Goal: Find specific page/section: Find specific page/section

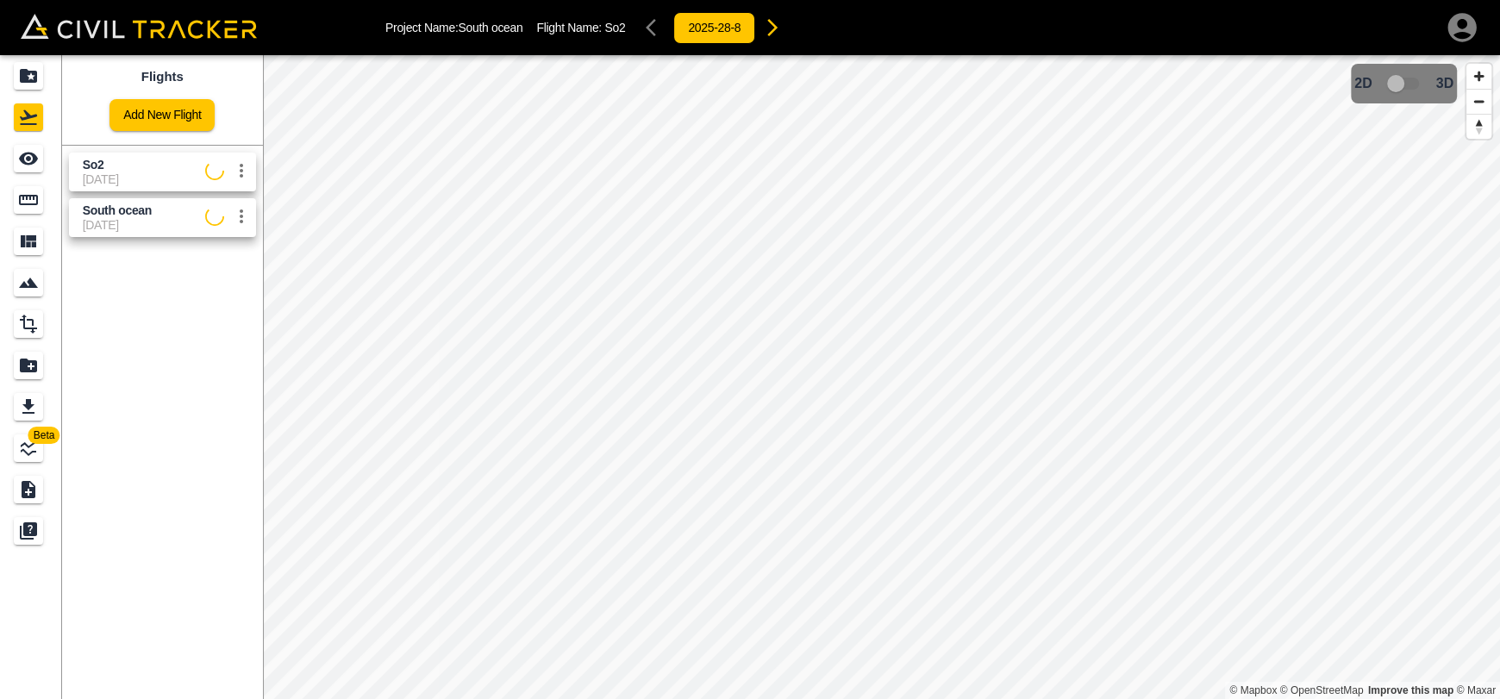
click at [248, 170] on icon "settings" at bounding box center [241, 170] width 21 height 21
click at [217, 368] on div at bounding box center [750, 349] width 1500 height 699
click at [240, 171] on icon "settings" at bounding box center [241, 171] width 3 height 14
click at [33, 78] on icon "Projects" at bounding box center [28, 76] width 21 height 21
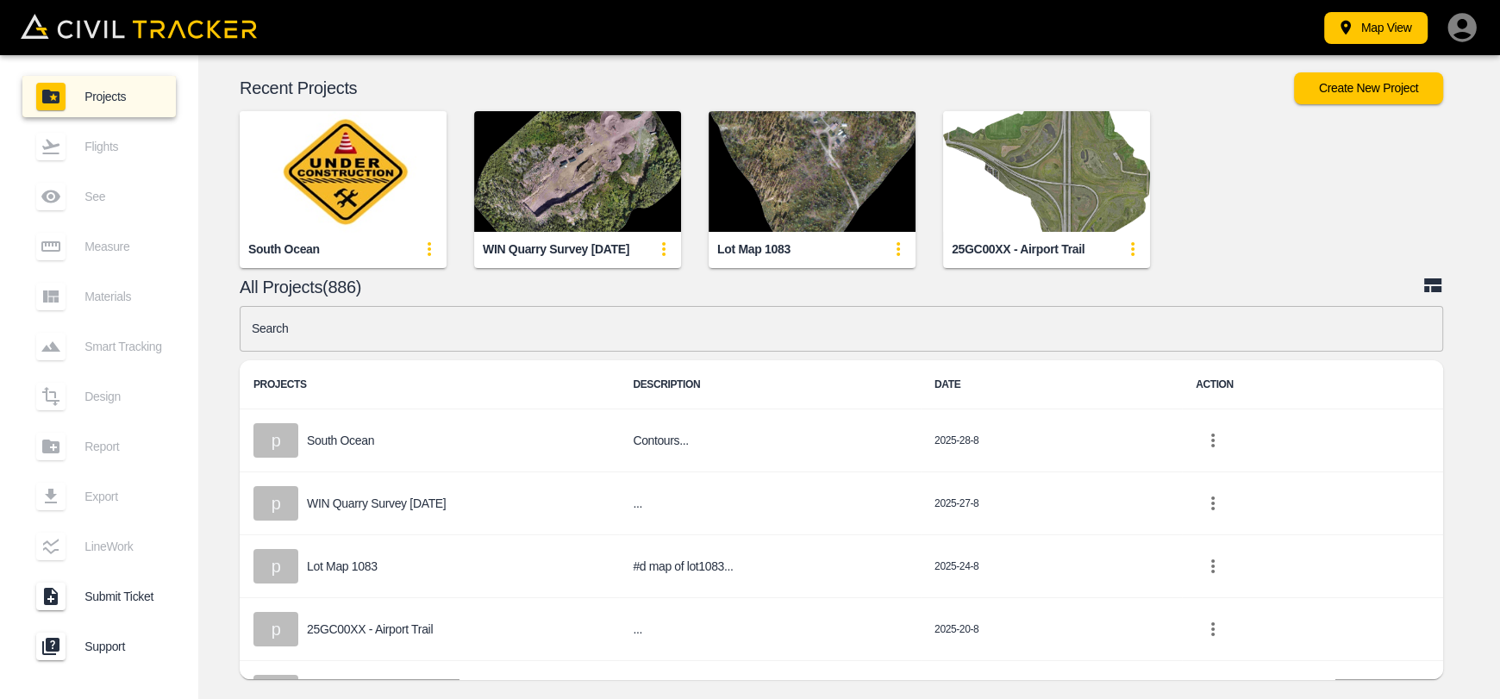
click at [329, 185] on img "button" at bounding box center [343, 171] width 207 height 121
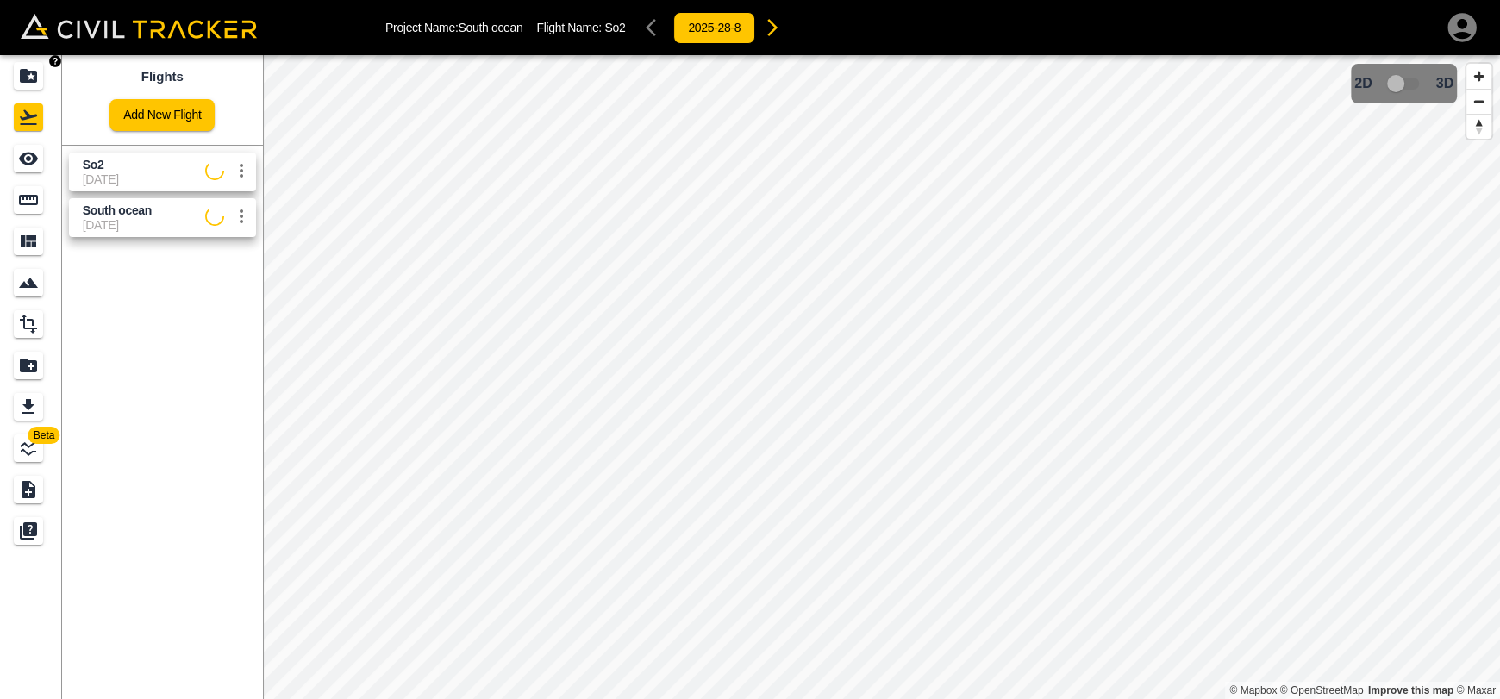
click at [38, 78] on icon "Projects" at bounding box center [28, 76] width 21 height 21
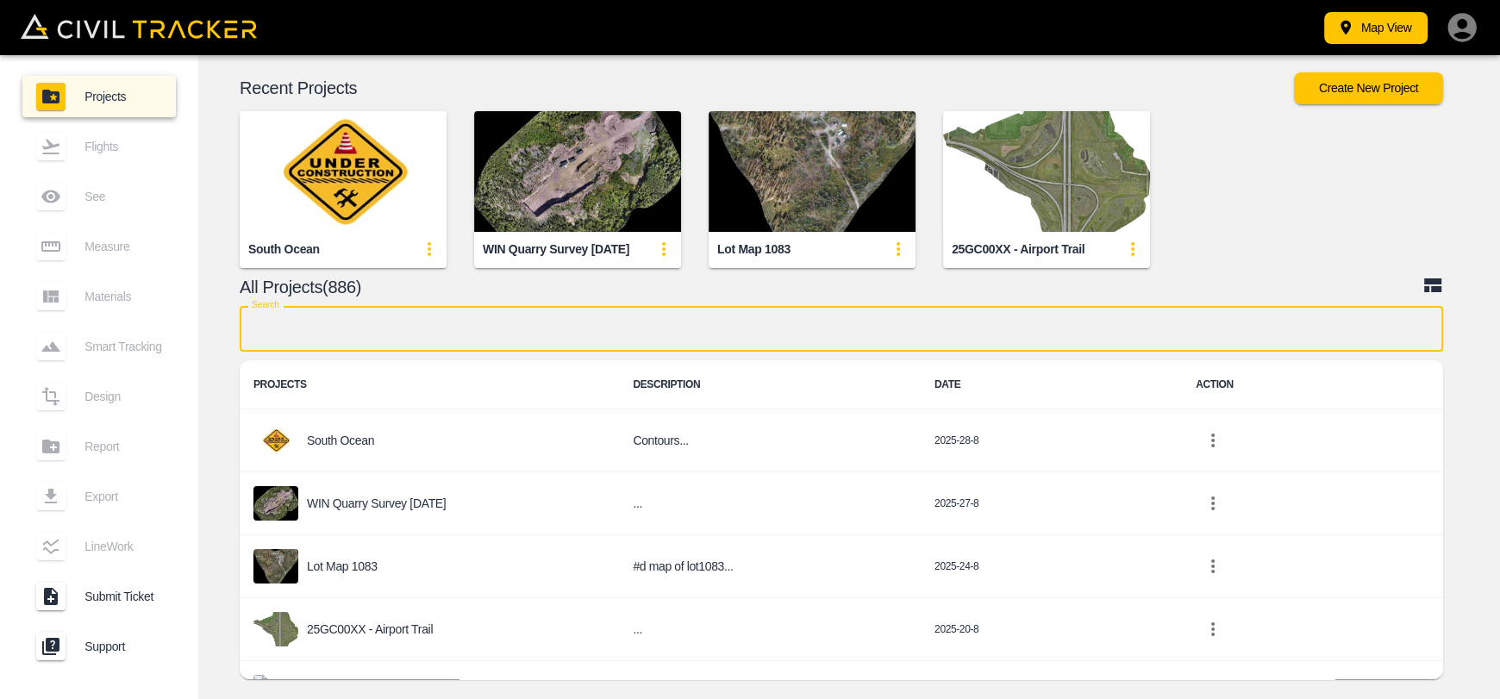
click at [489, 333] on input "text" at bounding box center [842, 329] width 1204 height 46
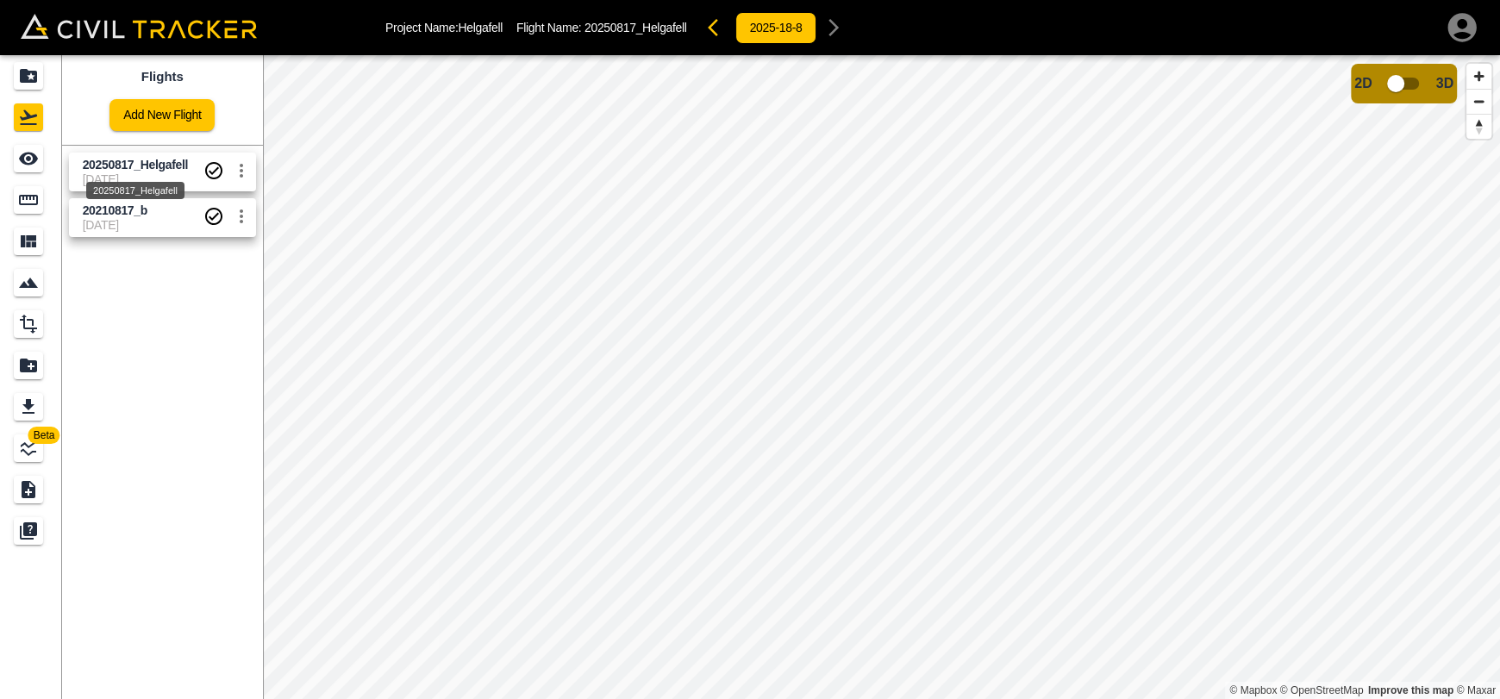
click at [49, 167] on link at bounding box center [31, 158] width 62 height 41
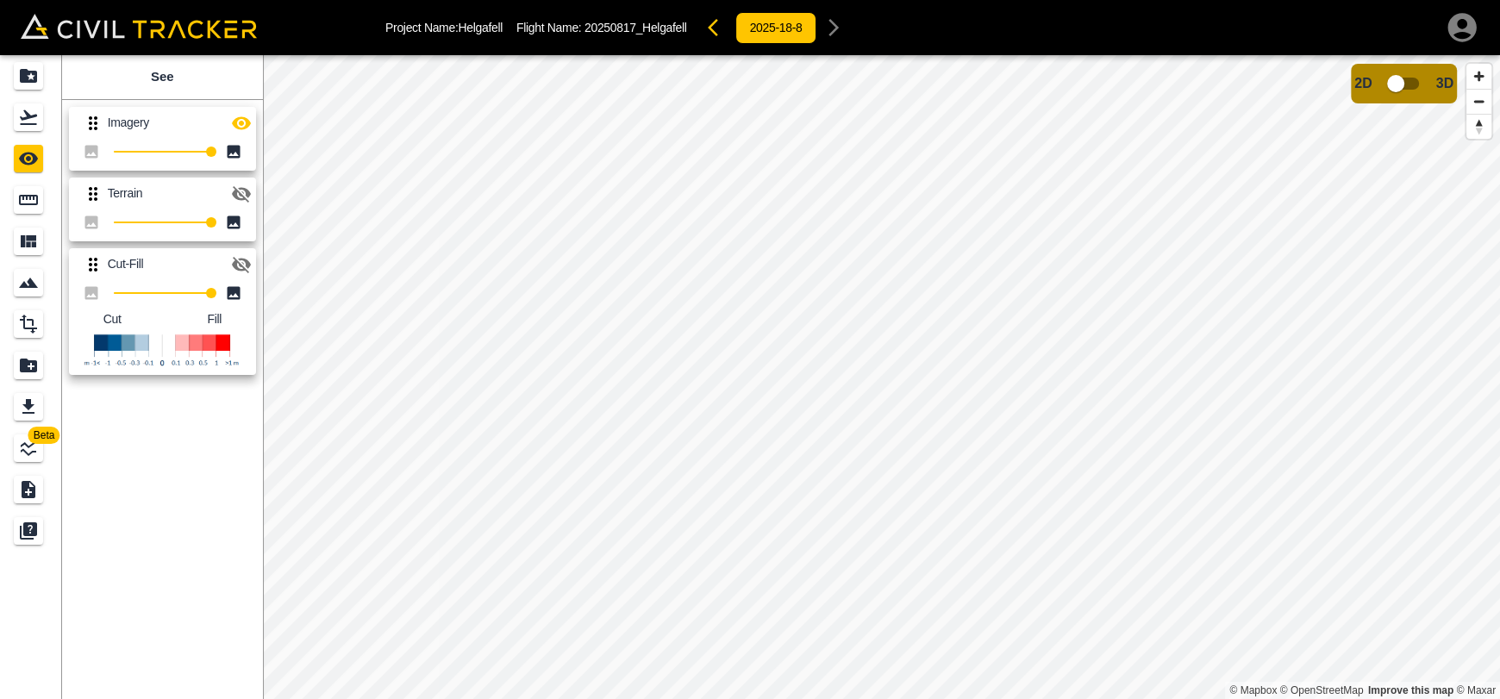
click at [241, 125] on icon "button" at bounding box center [241, 122] width 19 height 13
click at [12, 64] on link at bounding box center [31, 75] width 62 height 41
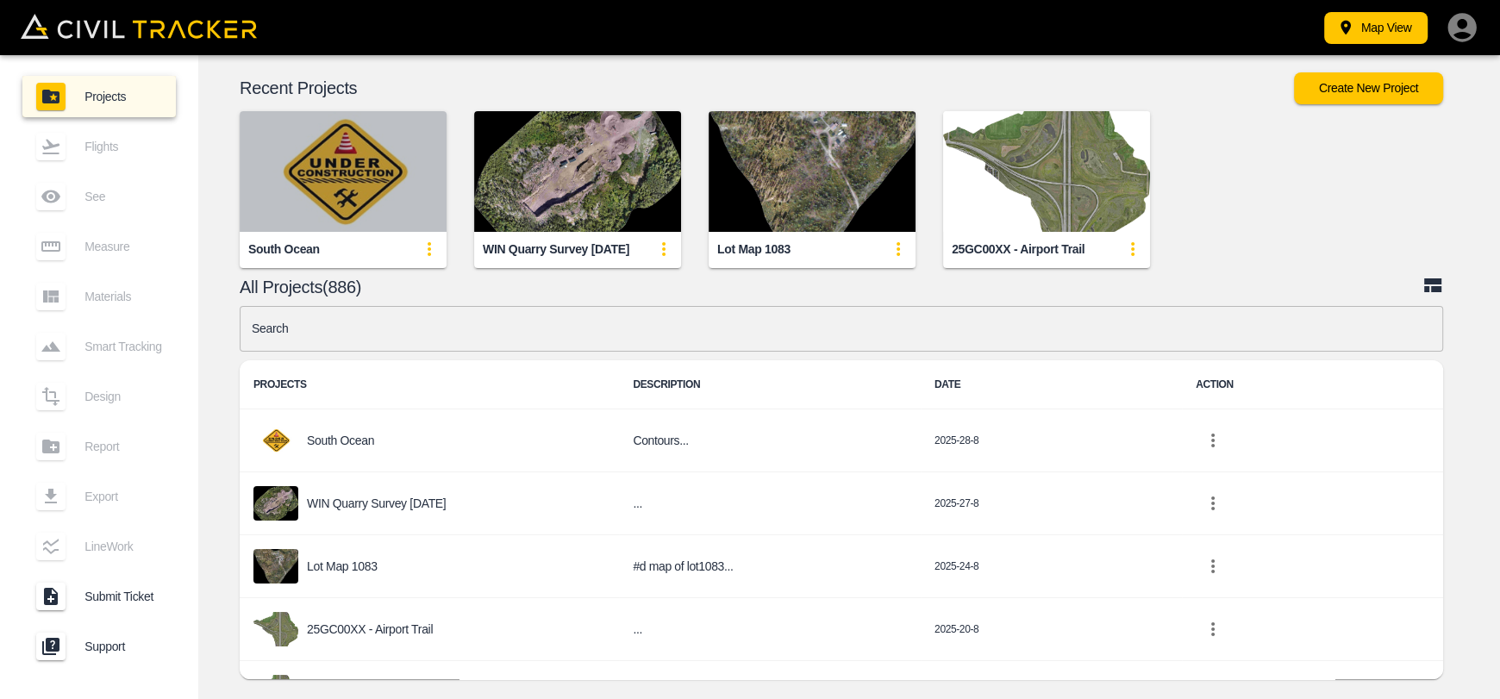
click at [364, 168] on img "button" at bounding box center [343, 171] width 207 height 121
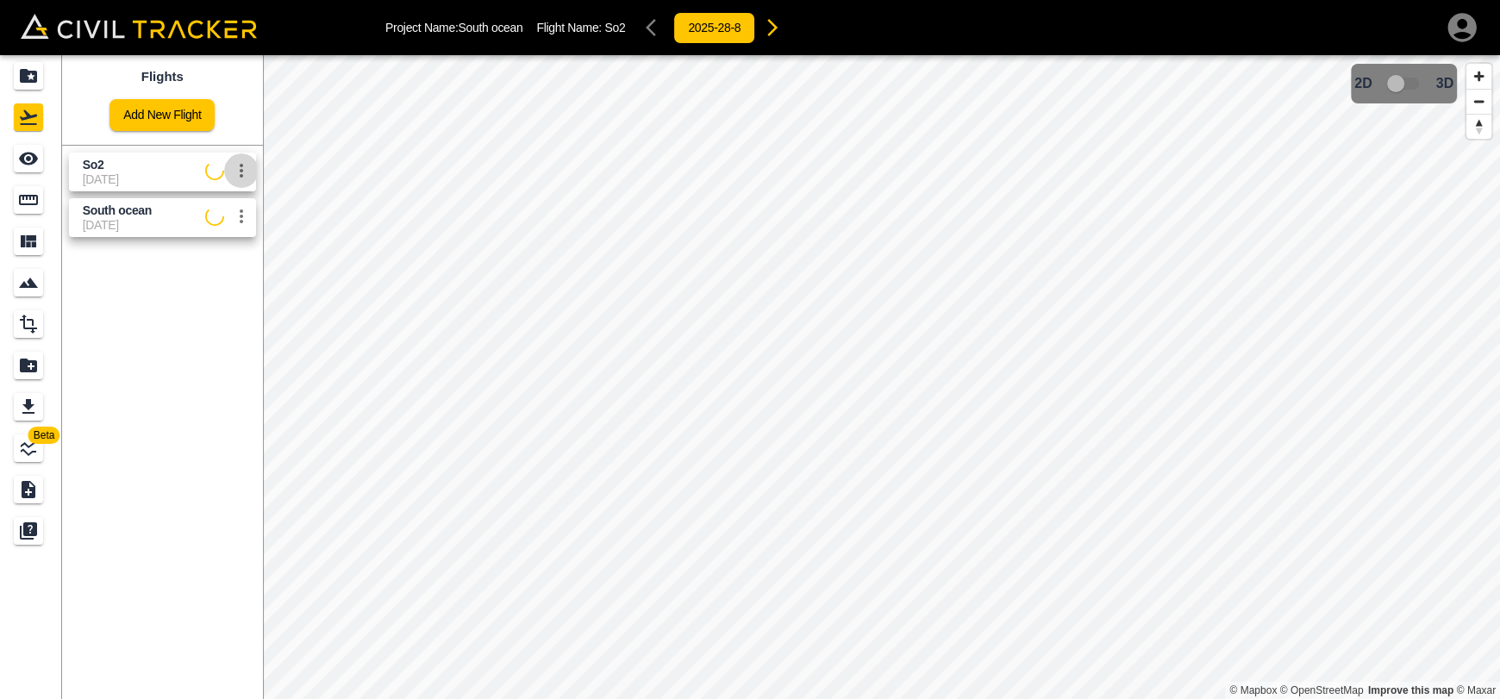
click at [247, 175] on icon "settings" at bounding box center [241, 170] width 21 height 21
click at [194, 389] on div at bounding box center [750, 349] width 1500 height 699
click at [239, 222] on icon "settings" at bounding box center [241, 216] width 21 height 21
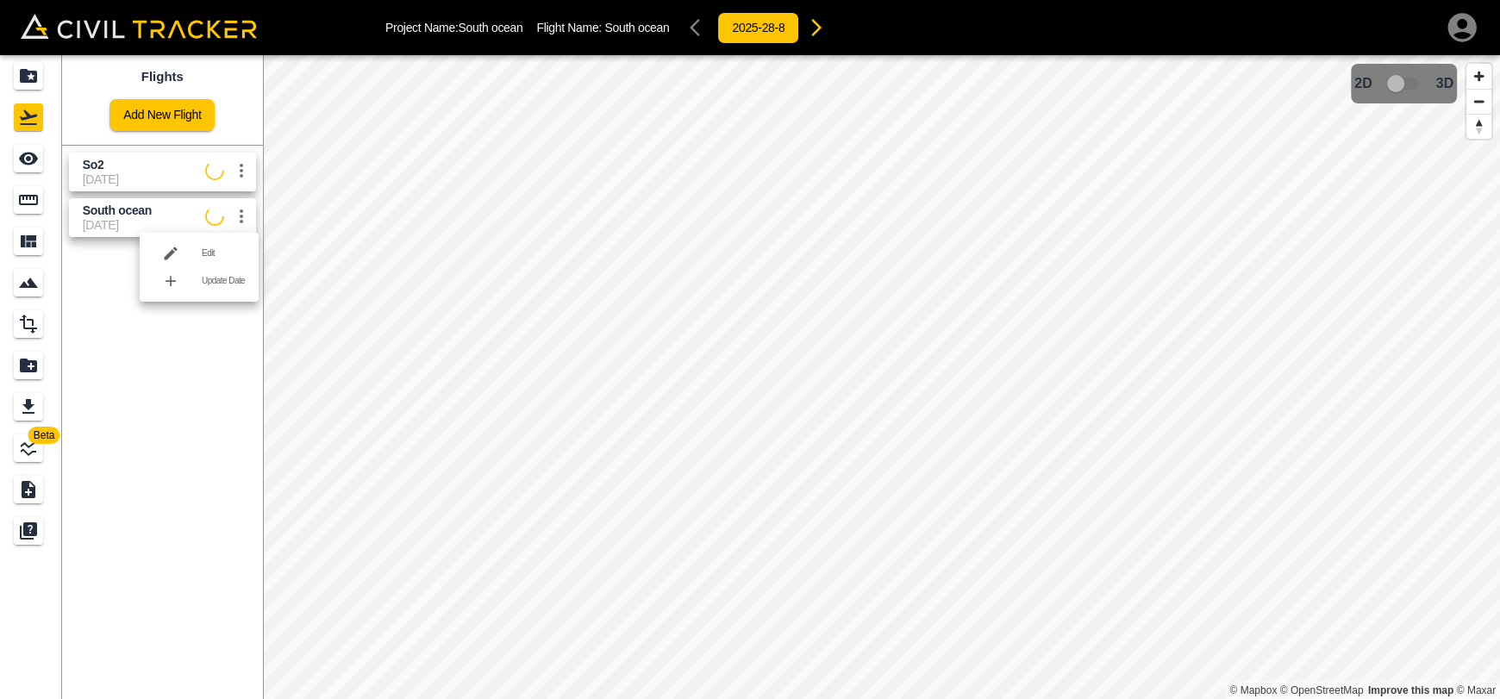
click at [181, 400] on div at bounding box center [750, 349] width 1500 height 699
click at [243, 224] on icon "settings" at bounding box center [241, 216] width 21 height 21
click at [182, 364] on div at bounding box center [750, 349] width 1500 height 699
click at [246, 172] on icon "settings" at bounding box center [241, 170] width 21 height 21
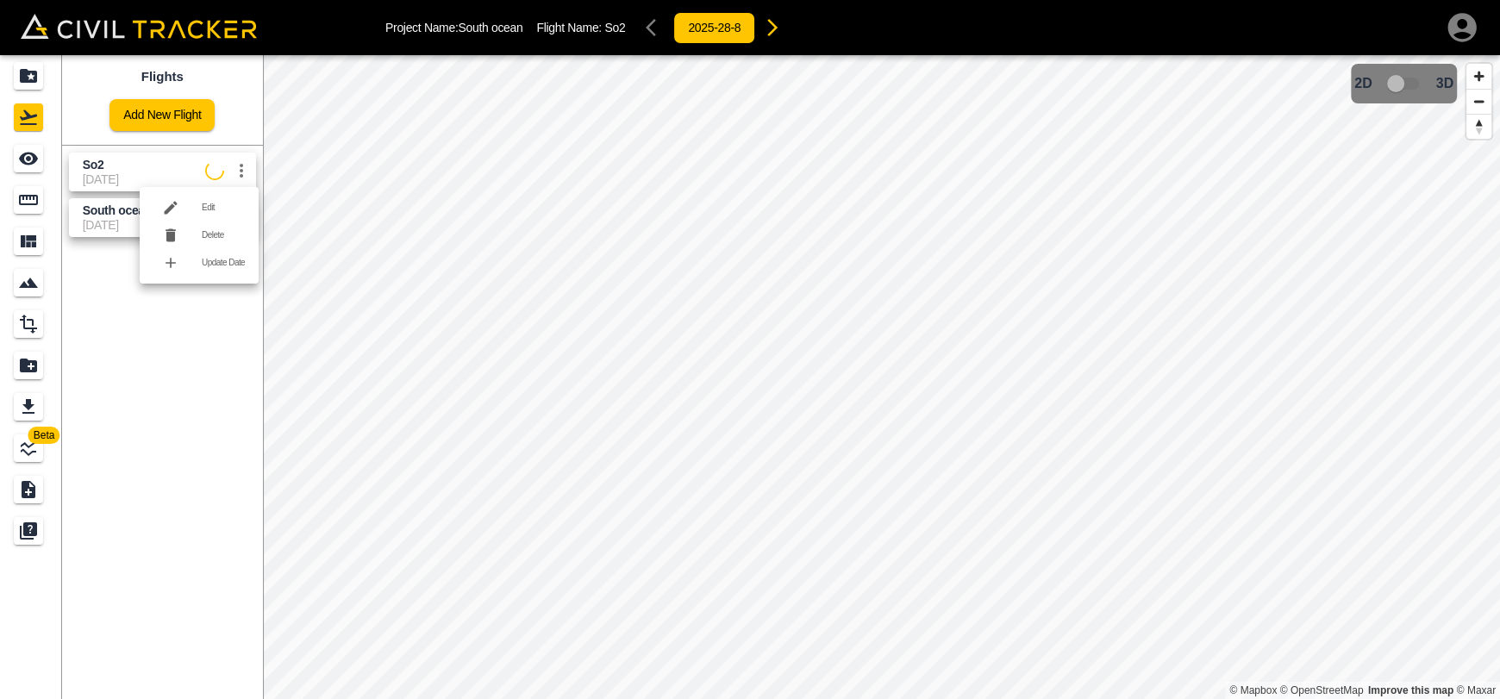
click at [181, 416] on div at bounding box center [750, 349] width 1500 height 699
click at [19, 84] on icon "Projects" at bounding box center [28, 76] width 21 height 21
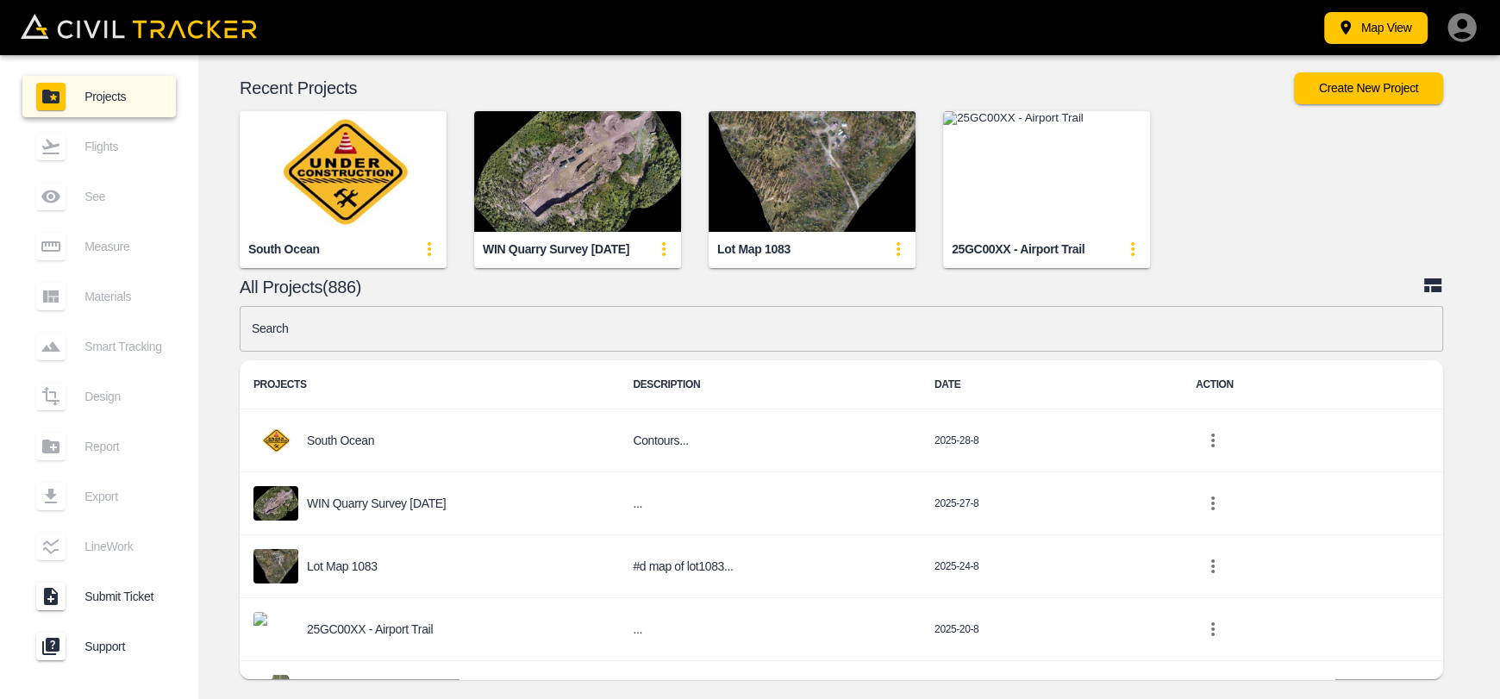
click at [591, 329] on input "text" at bounding box center [842, 329] width 1204 height 46
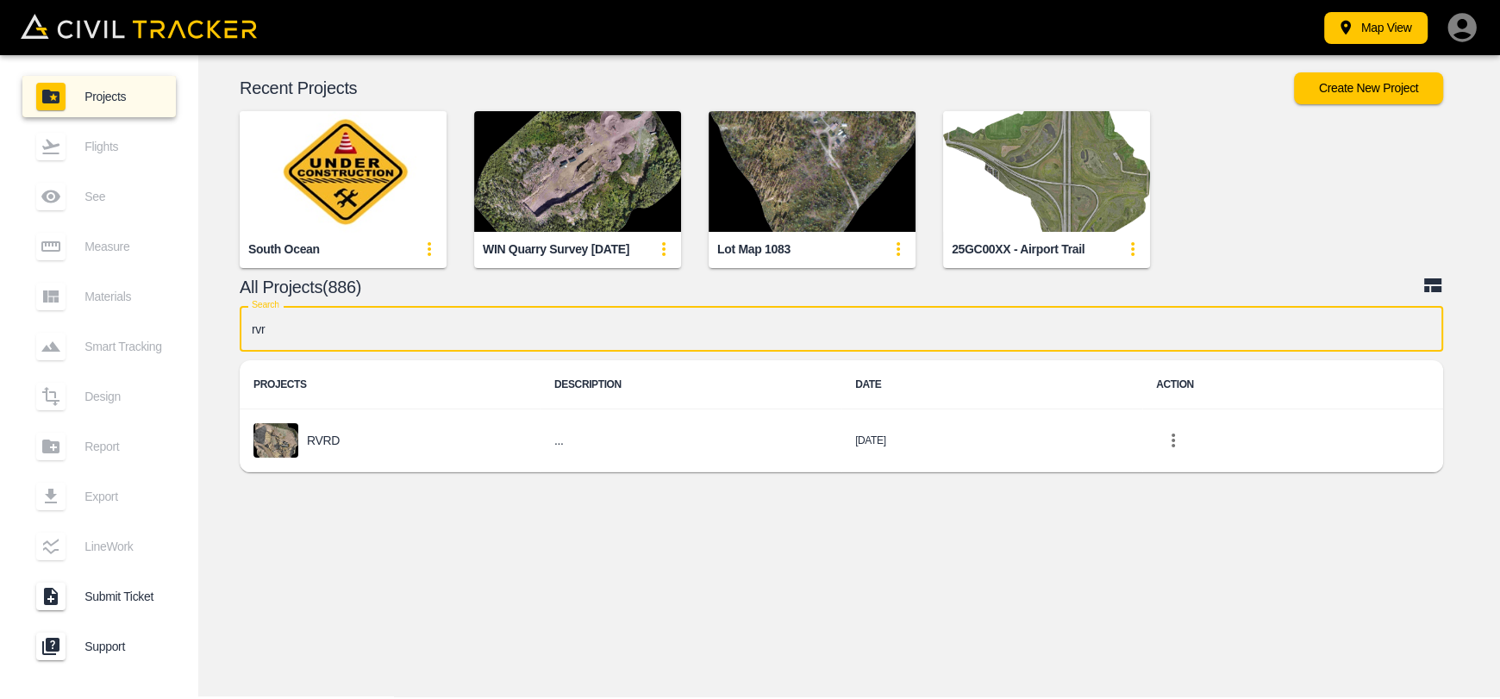
type input "rvrd"
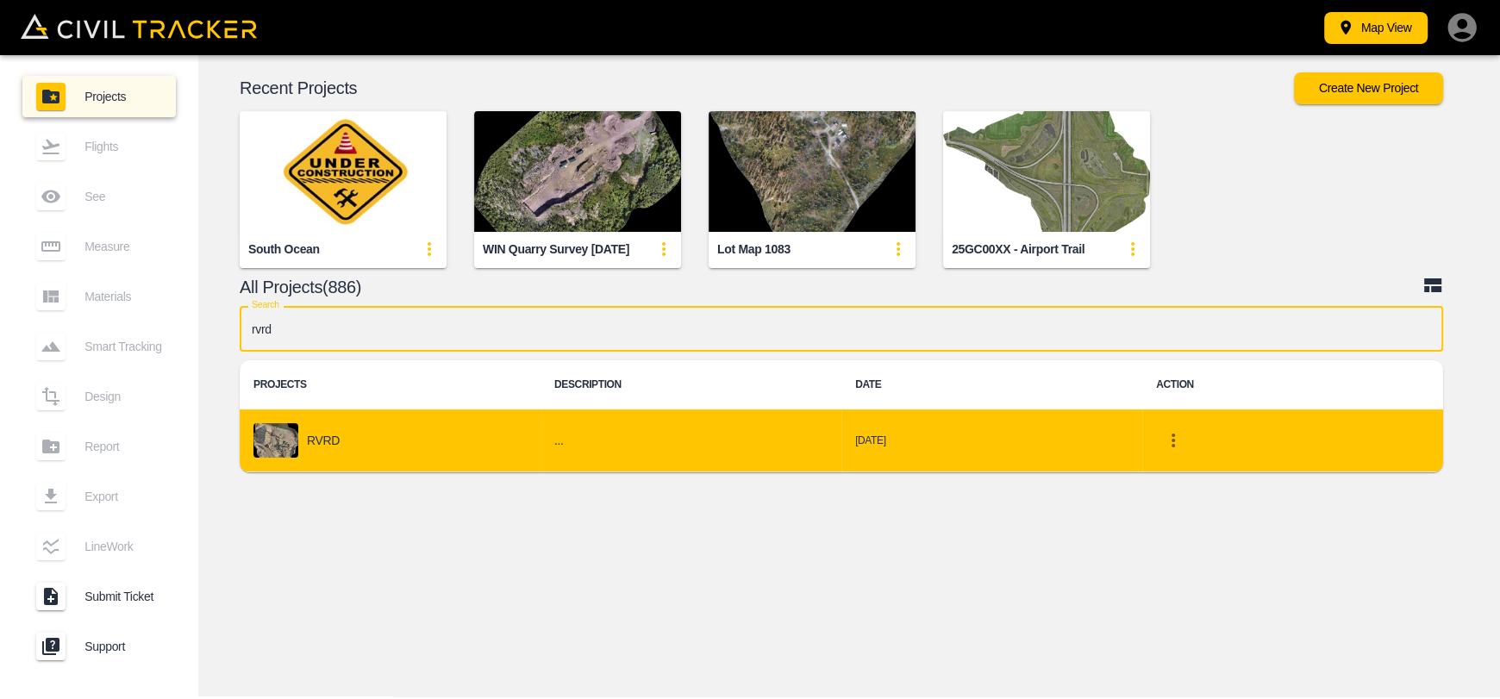
click at [523, 442] on div "RVRD" at bounding box center [389, 440] width 273 height 34
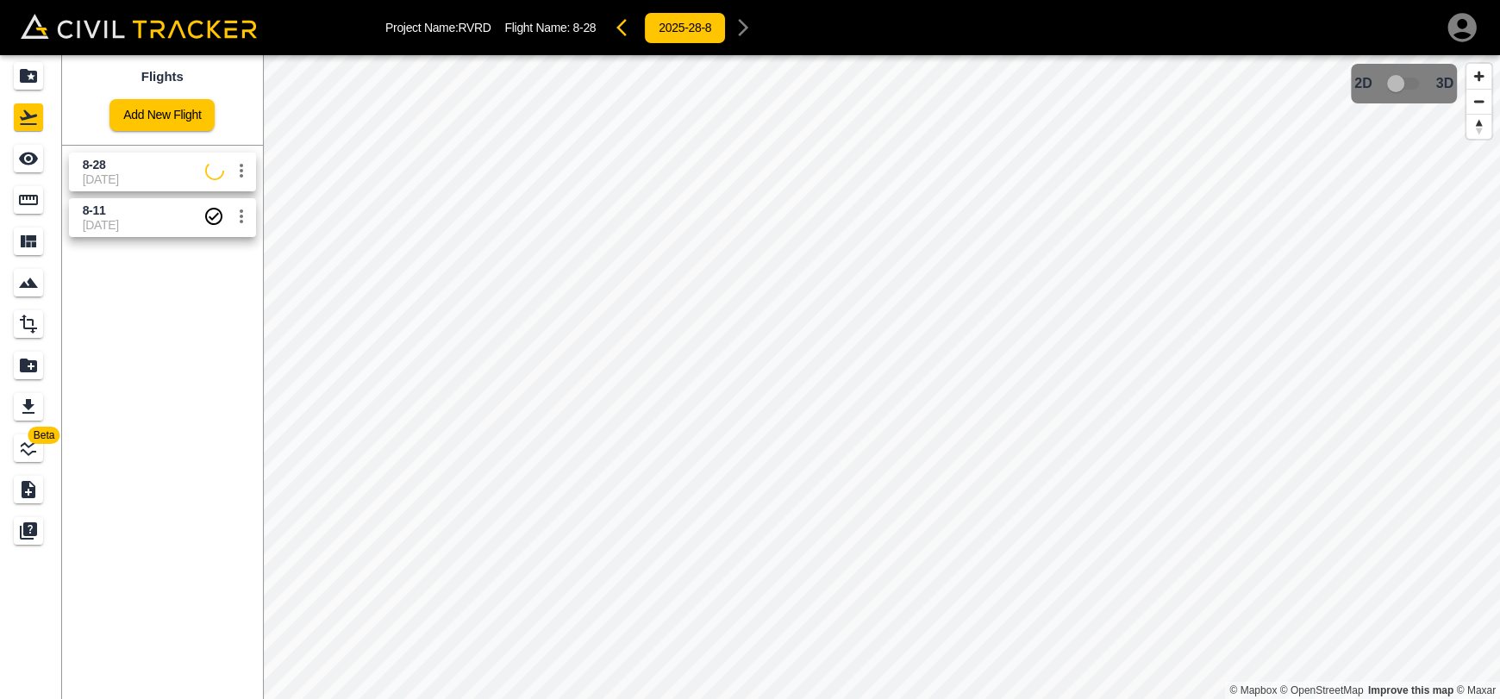
click at [116, 218] on span "[DATE]" at bounding box center [143, 225] width 121 height 14
click at [12, 162] on link at bounding box center [31, 158] width 62 height 41
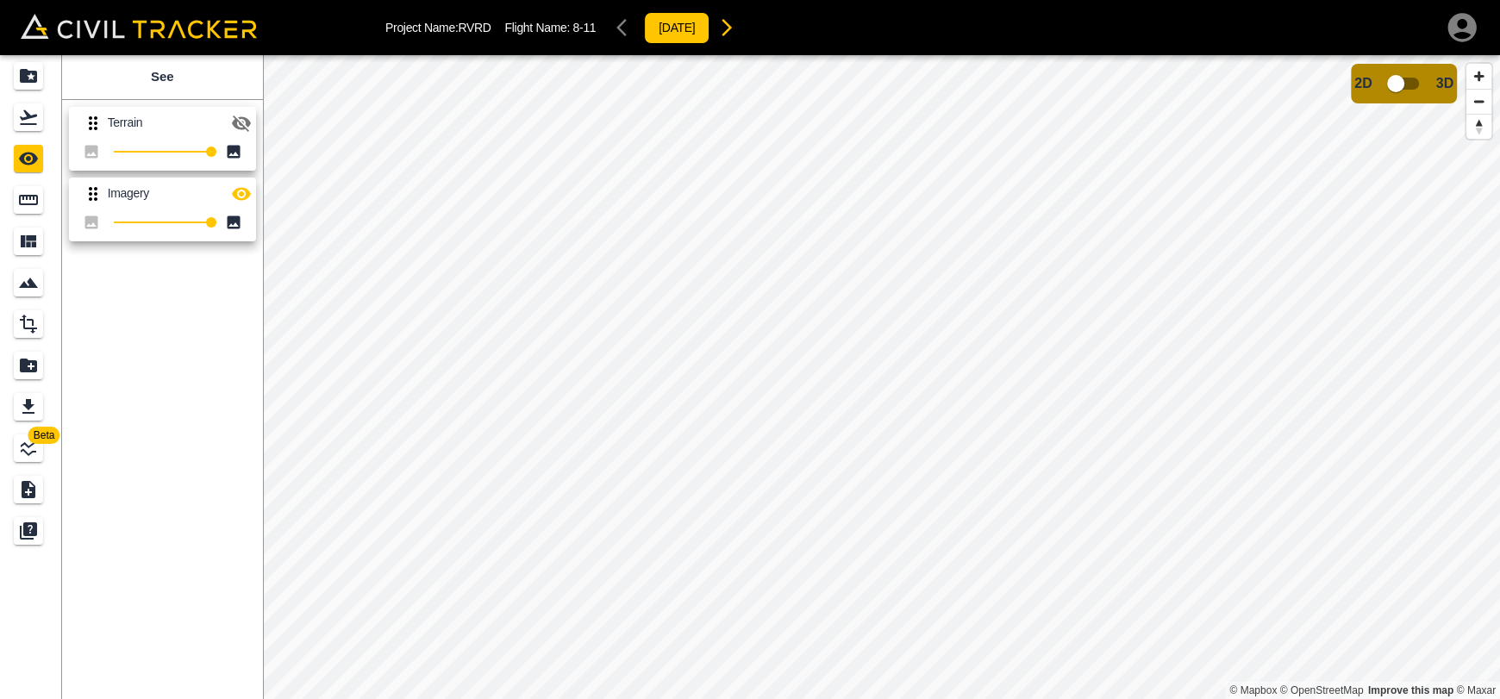
click at [236, 119] on icon "button" at bounding box center [241, 124] width 19 height 16
click at [238, 197] on icon "button" at bounding box center [241, 193] width 19 height 13
click at [42, 129] on div "Flights" at bounding box center [31, 117] width 34 height 28
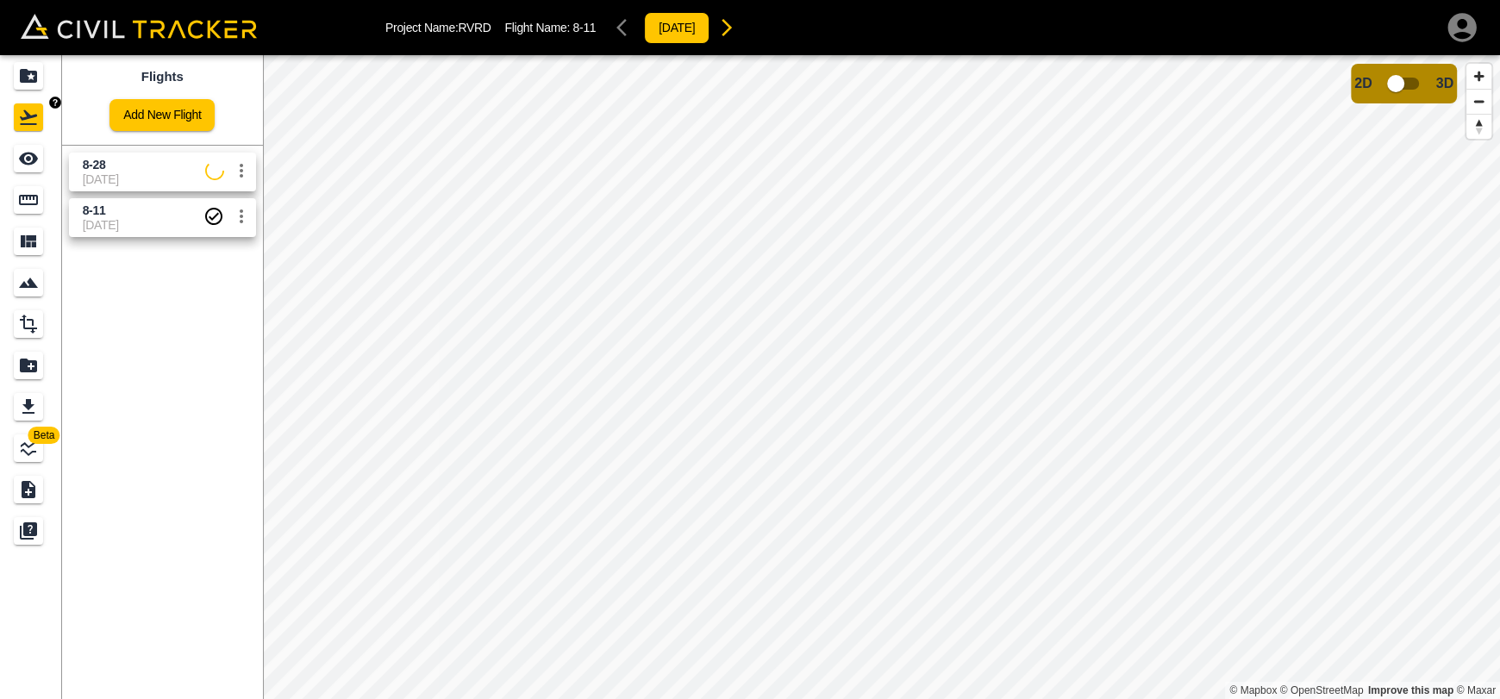
click at [129, 157] on span "8-28" at bounding box center [144, 165] width 122 height 16
click at [33, 168] on icon "See" at bounding box center [28, 158] width 21 height 21
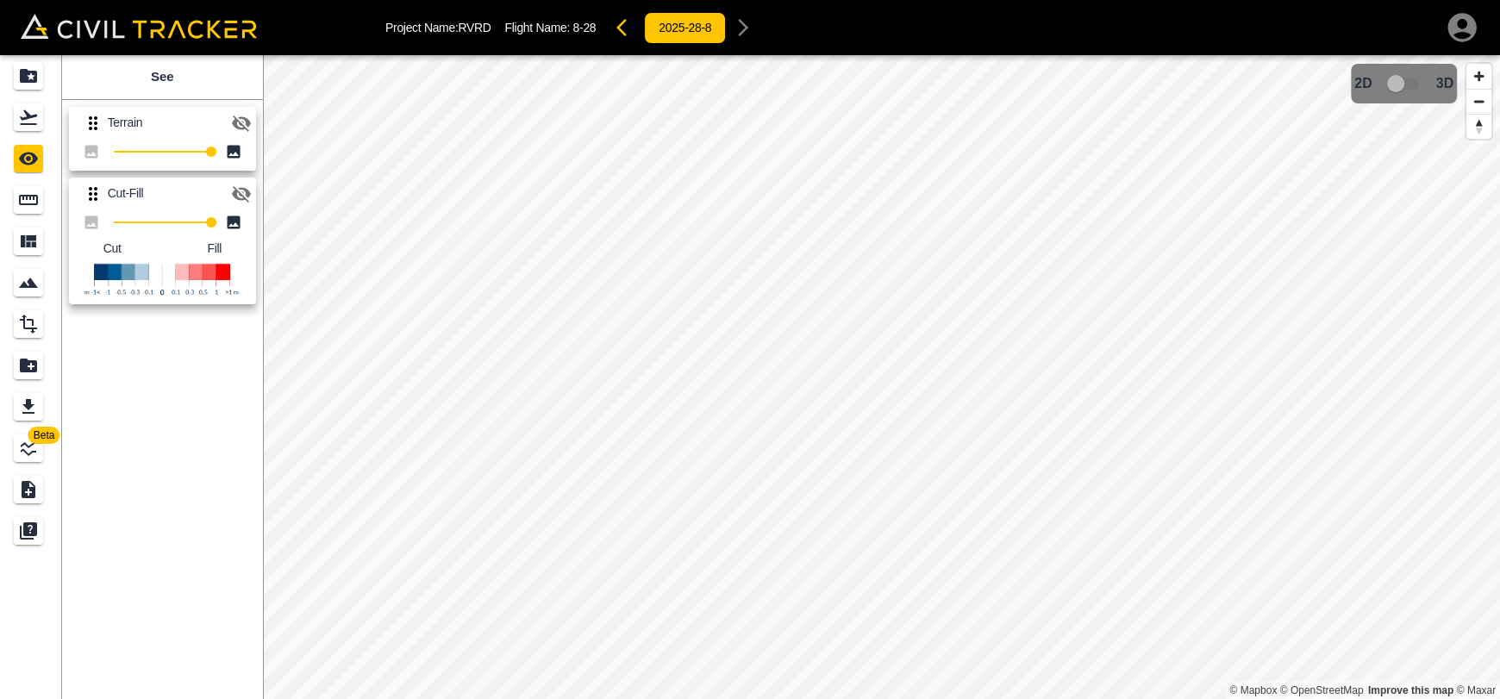
click at [242, 126] on icon "button" at bounding box center [241, 124] width 19 height 16
click at [250, 122] on icon "button" at bounding box center [241, 123] width 21 height 21
click at [237, 196] on icon "button" at bounding box center [241, 194] width 19 height 16
click at [240, 128] on icon "button" at bounding box center [241, 123] width 21 height 21
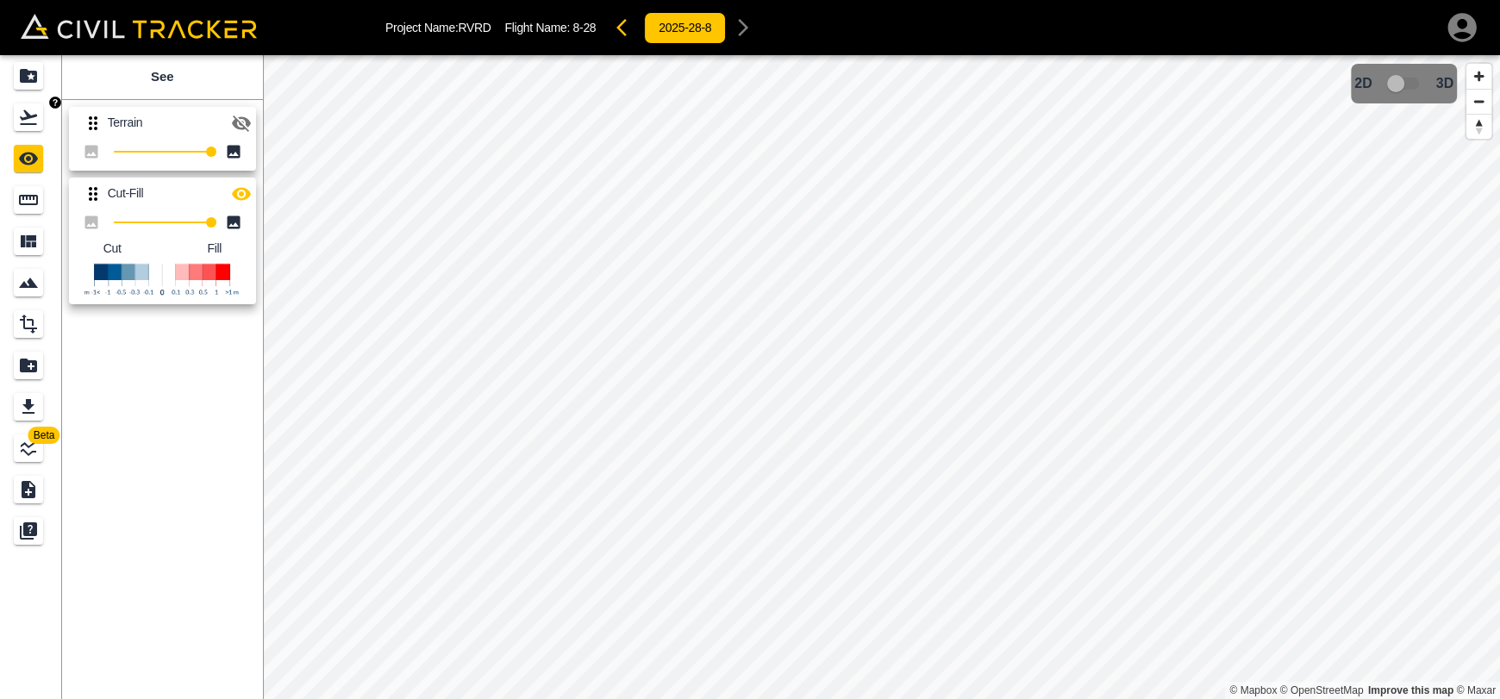
drag, startPoint x: 50, startPoint y: 116, endPoint x: 53, endPoint y: 18, distance: 98.4
click at [50, 116] on link at bounding box center [31, 117] width 62 height 41
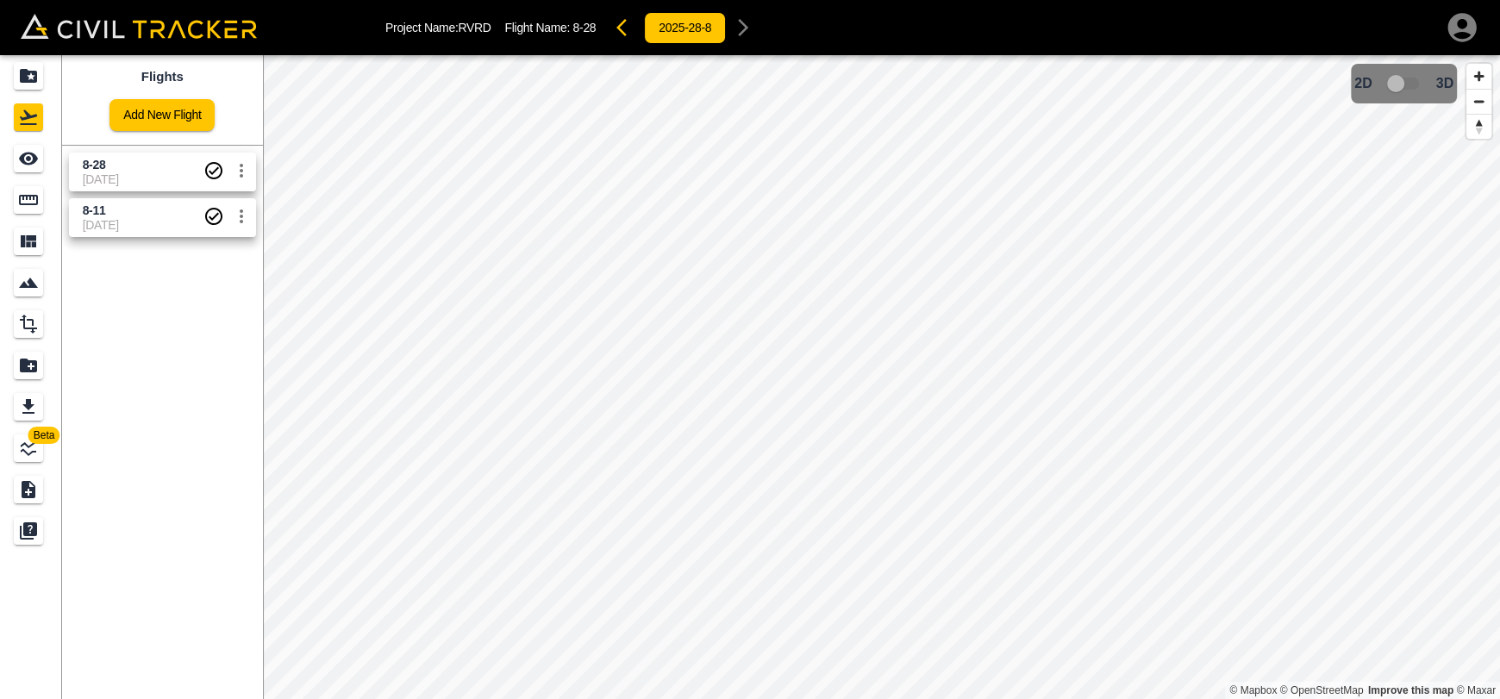
drag, startPoint x: 143, startPoint y: 168, endPoint x: 246, endPoint y: 198, distance: 107.0
click at [147, 174] on div "8-28 [DATE]" at bounding box center [143, 172] width 121 height 30
click at [33, 169] on div "See" at bounding box center [28, 159] width 29 height 28
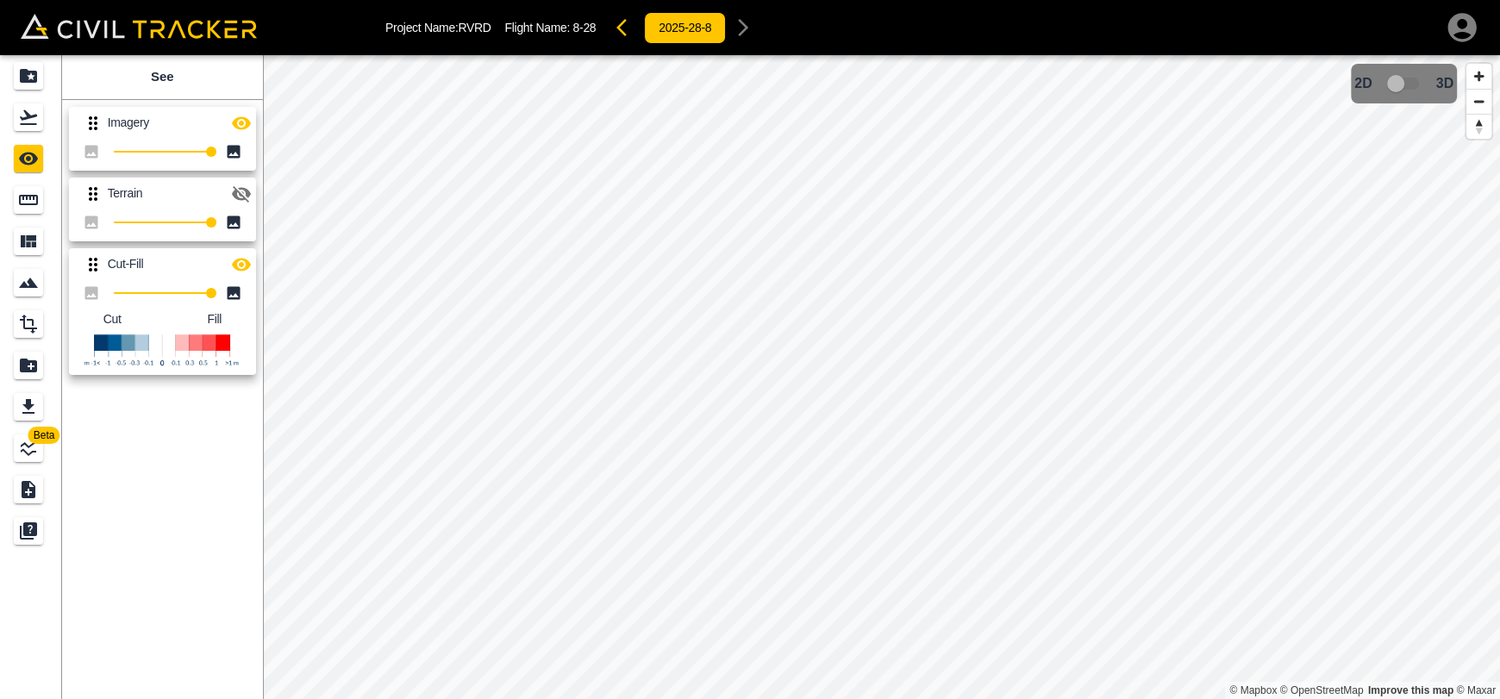
click at [241, 115] on icon "button" at bounding box center [241, 123] width 21 height 21
click at [251, 192] on icon "button" at bounding box center [241, 194] width 21 height 21
click at [41, 127] on div "Flights" at bounding box center [28, 117] width 29 height 28
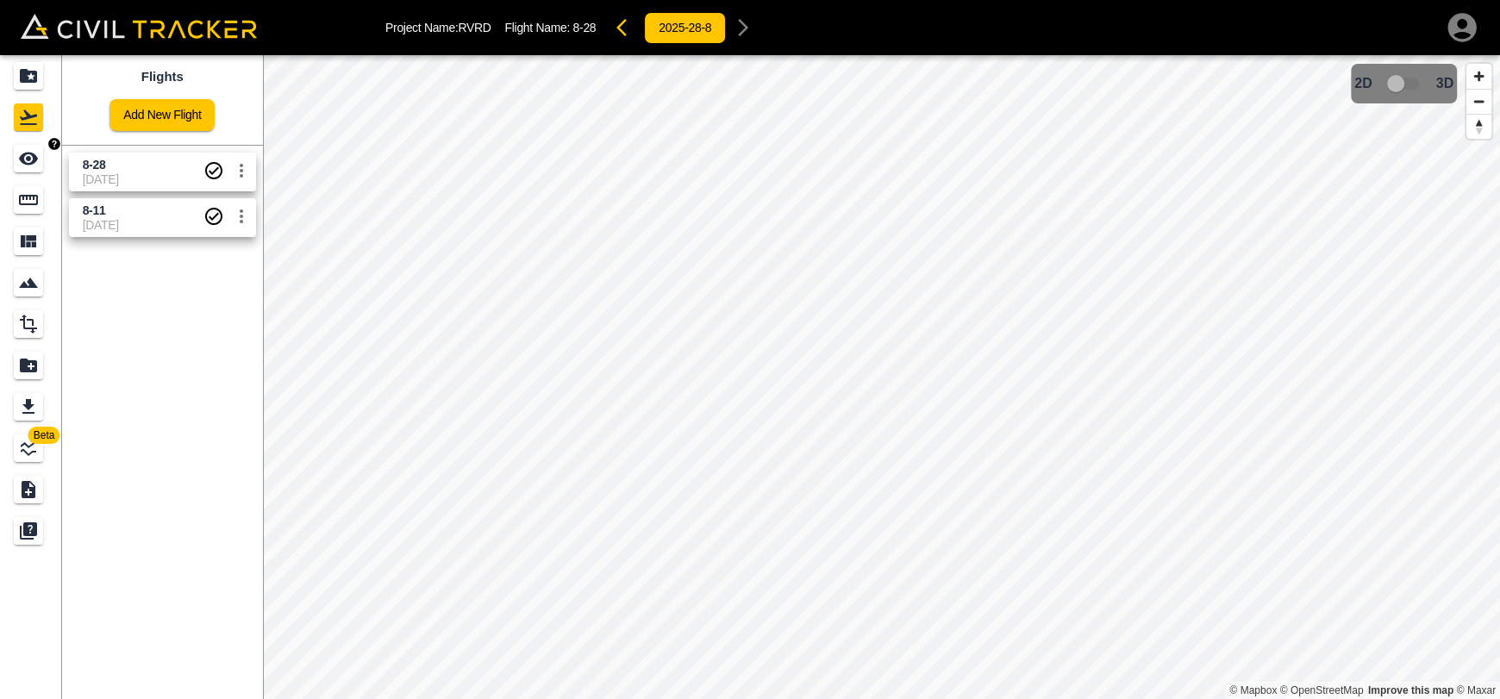
drag, startPoint x: 48, startPoint y: 160, endPoint x: 59, endPoint y: 156, distance: 12.0
click at [48, 160] on link at bounding box center [31, 158] width 62 height 41
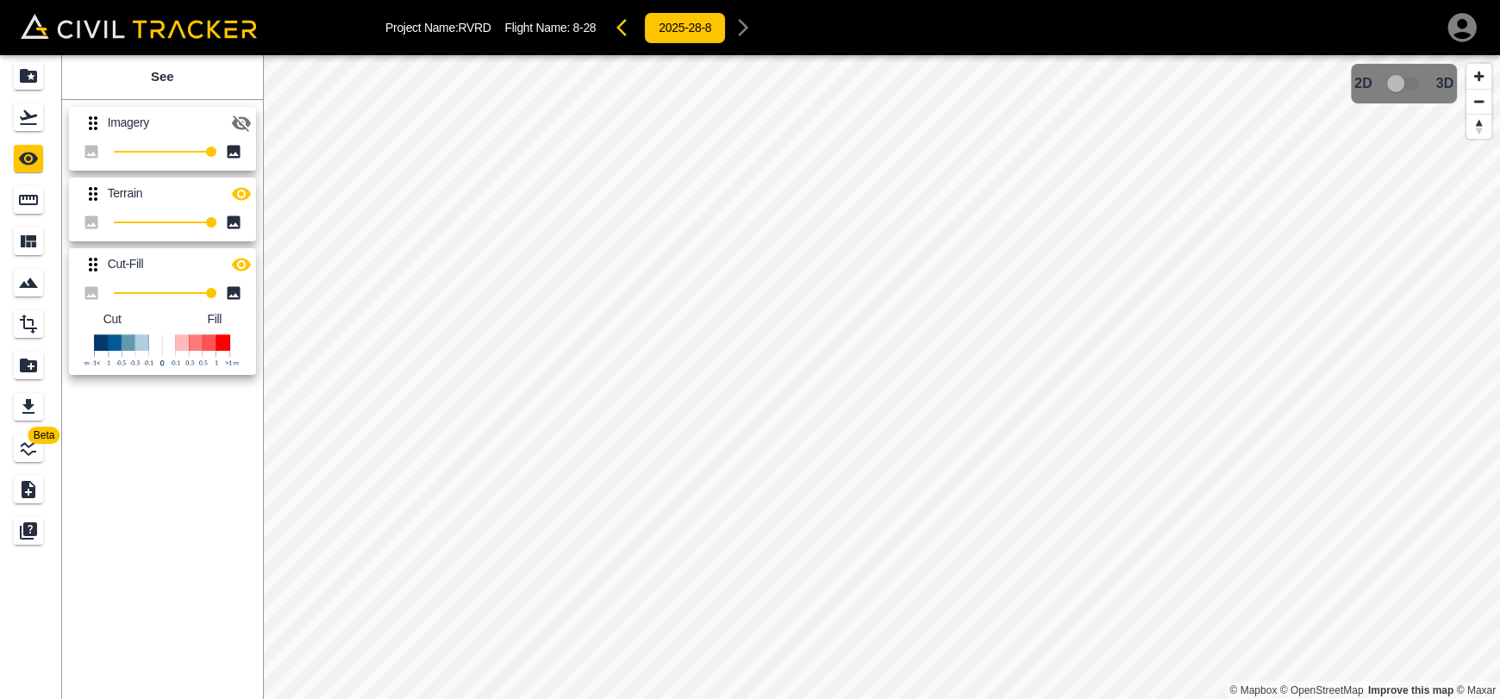
click at [246, 129] on icon "button" at bounding box center [241, 123] width 21 height 21
click at [243, 123] on icon "button" at bounding box center [241, 122] width 19 height 13
click at [243, 123] on icon "button" at bounding box center [241, 123] width 21 height 21
click at [232, 121] on icon "button" at bounding box center [241, 122] width 19 height 13
click at [232, 121] on icon "button" at bounding box center [241, 124] width 19 height 16
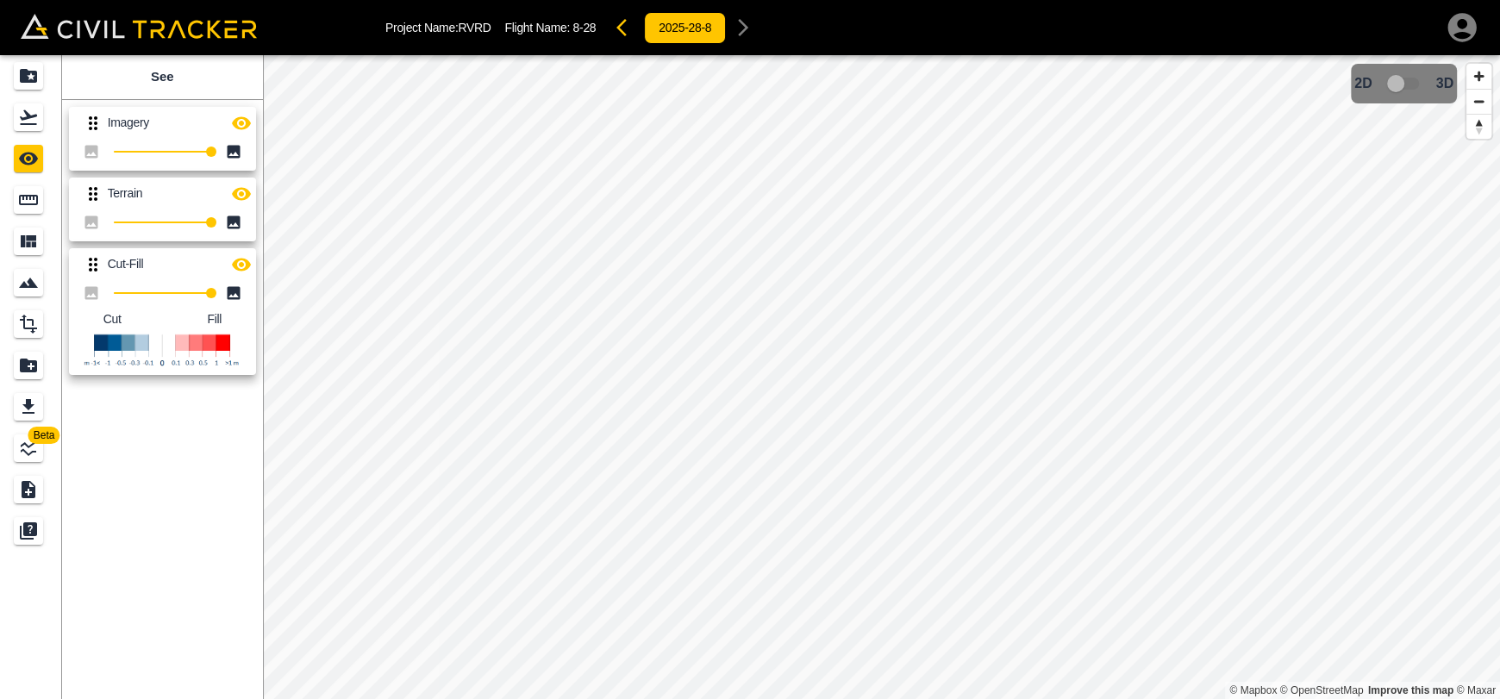
click at [232, 121] on icon "button" at bounding box center [241, 122] width 19 height 13
click at [232, 121] on icon "button" at bounding box center [241, 124] width 19 height 16
click at [232, 121] on icon "button" at bounding box center [241, 122] width 19 height 13
click at [232, 121] on icon "button" at bounding box center [241, 124] width 19 height 16
click at [241, 119] on icon "button" at bounding box center [241, 123] width 21 height 21
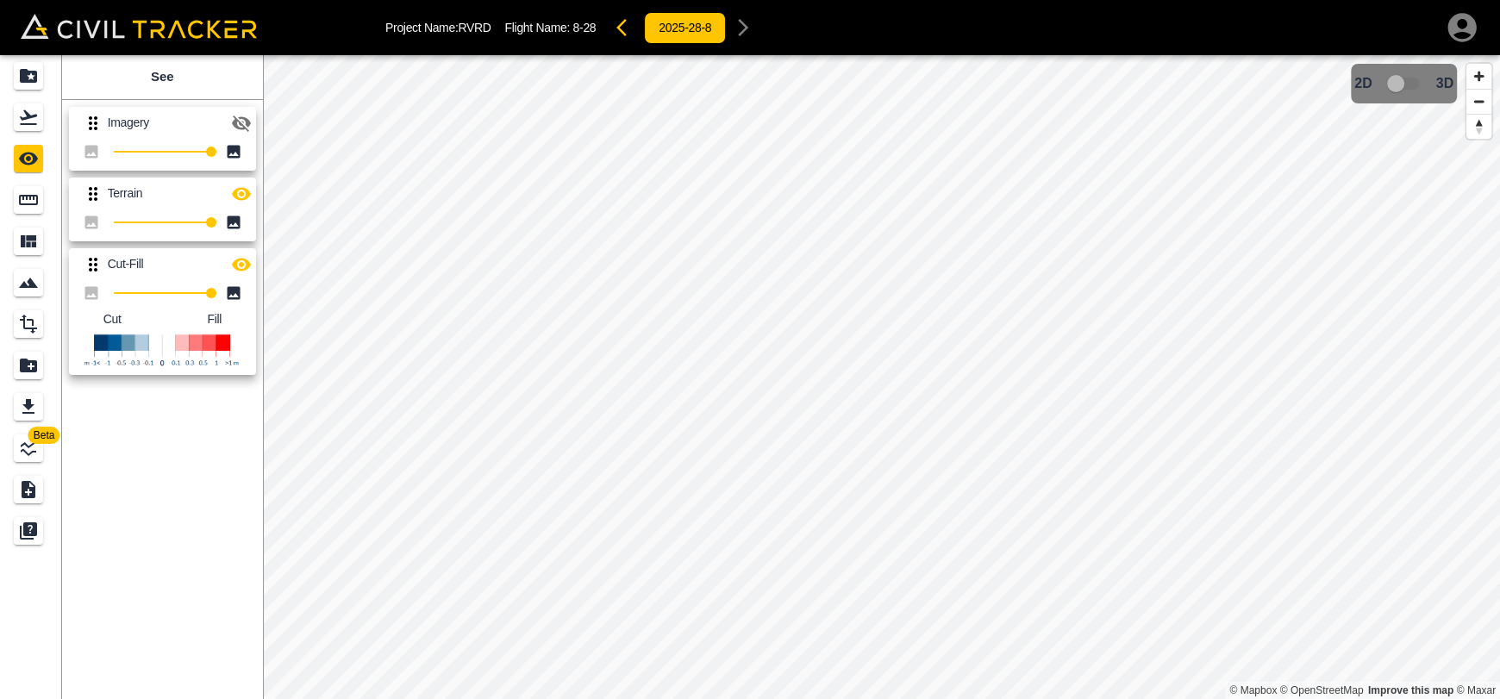
click at [241, 119] on icon "button" at bounding box center [241, 123] width 21 height 21
click at [244, 201] on icon "button" at bounding box center [241, 194] width 21 height 21
click at [244, 132] on icon "button" at bounding box center [241, 123] width 21 height 21
click at [240, 128] on icon "button" at bounding box center [241, 122] width 19 height 13
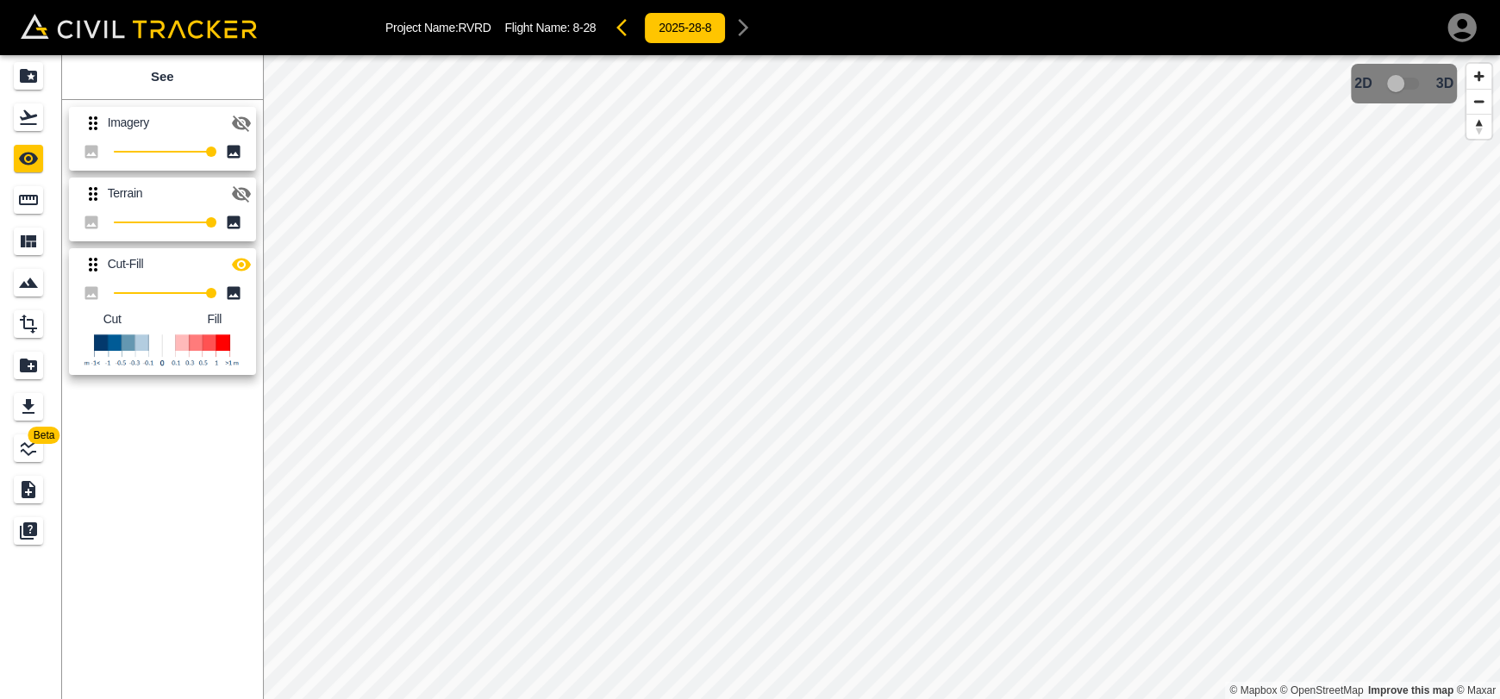
click at [240, 128] on icon "button" at bounding box center [241, 124] width 19 height 16
click at [244, 184] on icon "button" at bounding box center [241, 194] width 21 height 21
click at [231, 119] on icon "button" at bounding box center [241, 123] width 21 height 21
click at [238, 262] on icon "button" at bounding box center [241, 264] width 21 height 21
click at [237, 121] on icon "button" at bounding box center [241, 123] width 21 height 21
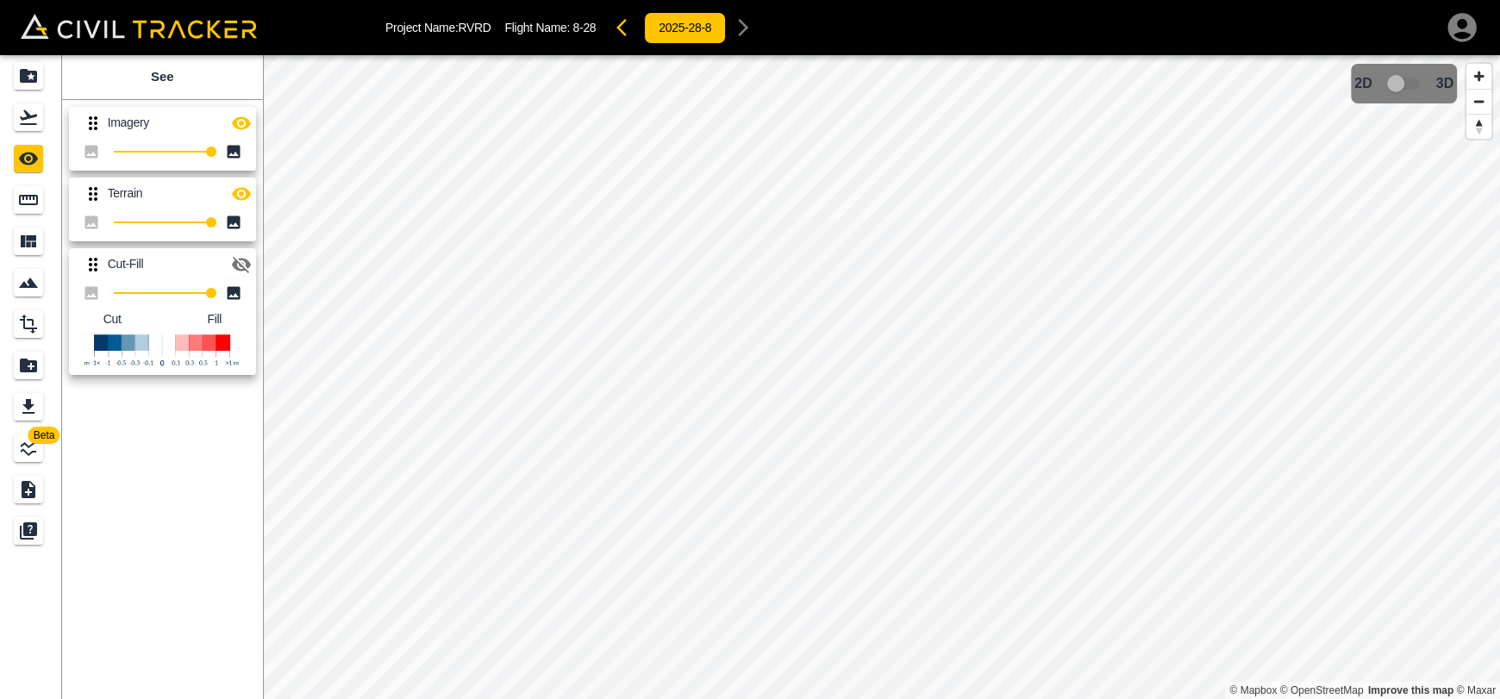
click at [249, 190] on icon "button" at bounding box center [241, 194] width 21 height 21
click at [27, 123] on icon "Flights" at bounding box center [28, 117] width 21 height 21
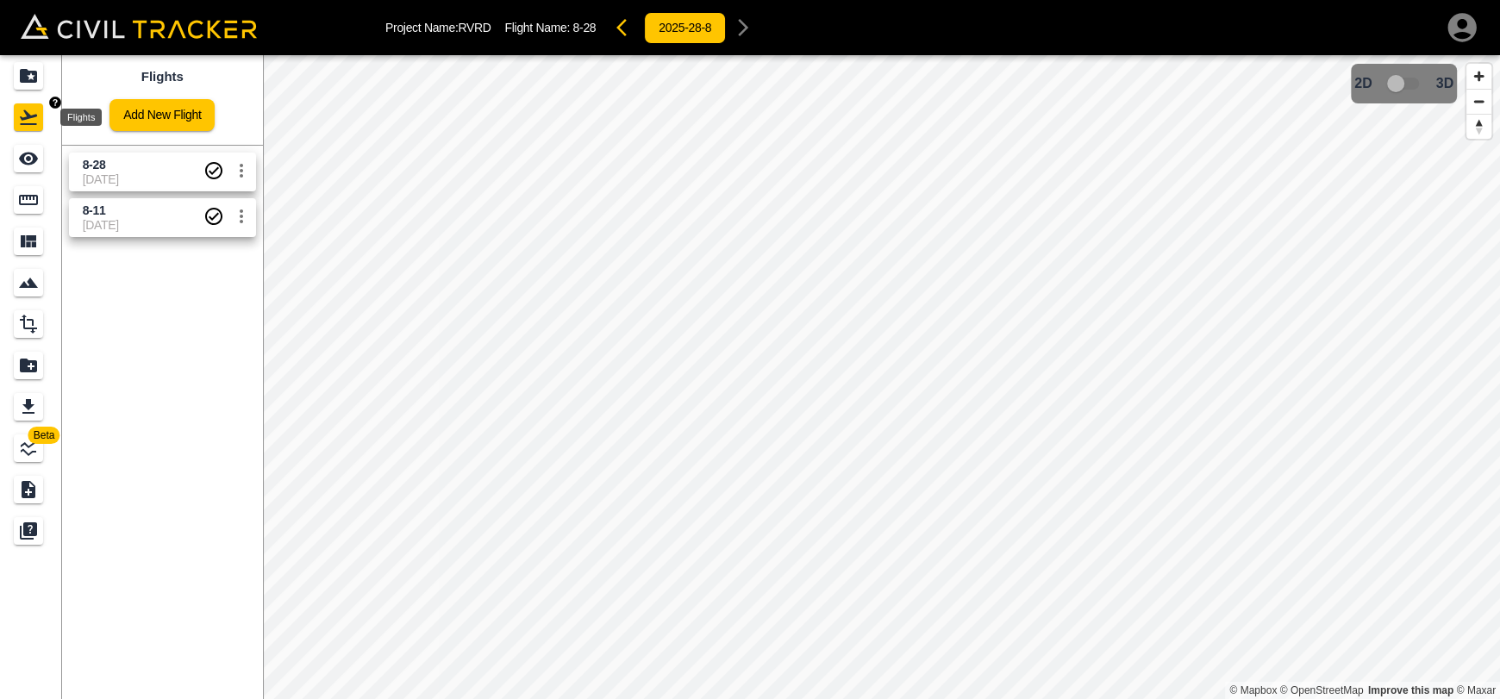
click at [33, 76] on icon "Projects" at bounding box center [28, 76] width 21 height 21
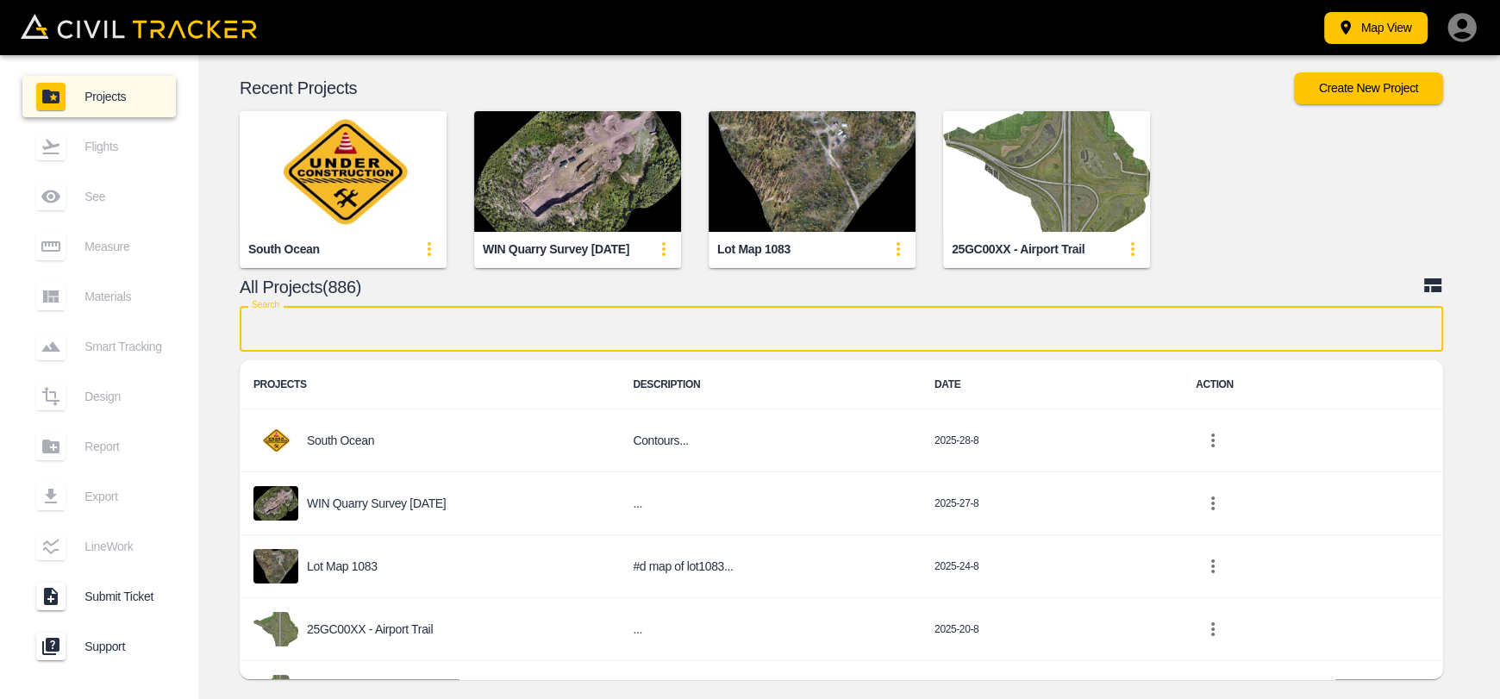
click at [499, 338] on input "text" at bounding box center [842, 329] width 1204 height 46
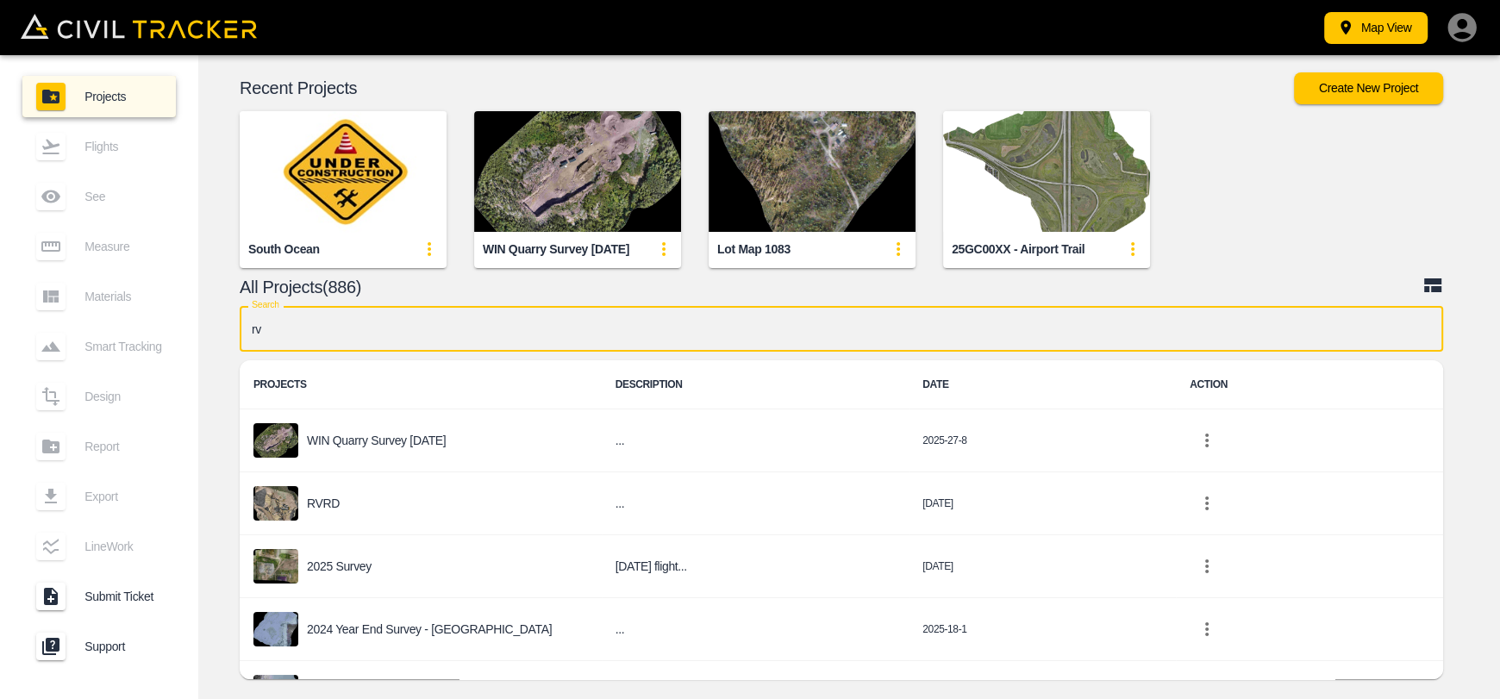
type input "rvr"
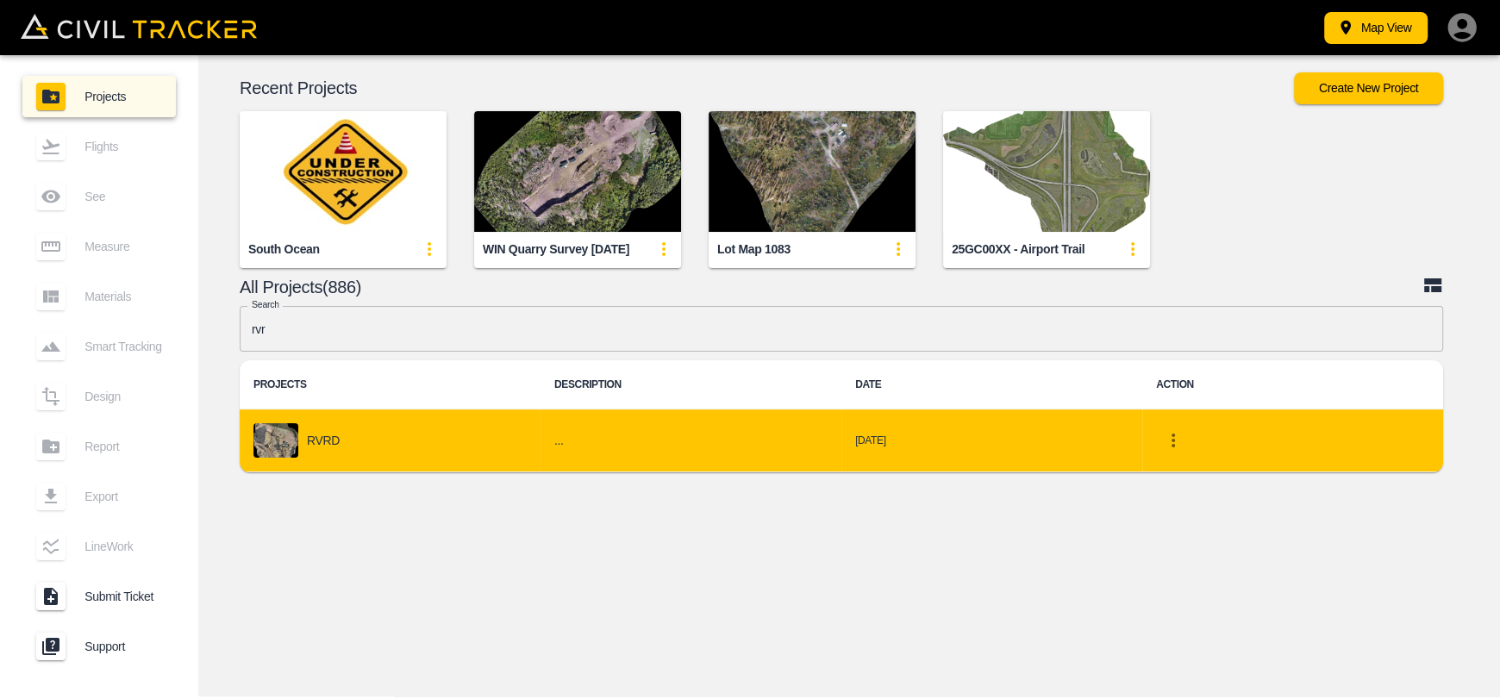
click at [381, 434] on div "RVRD" at bounding box center [389, 440] width 273 height 34
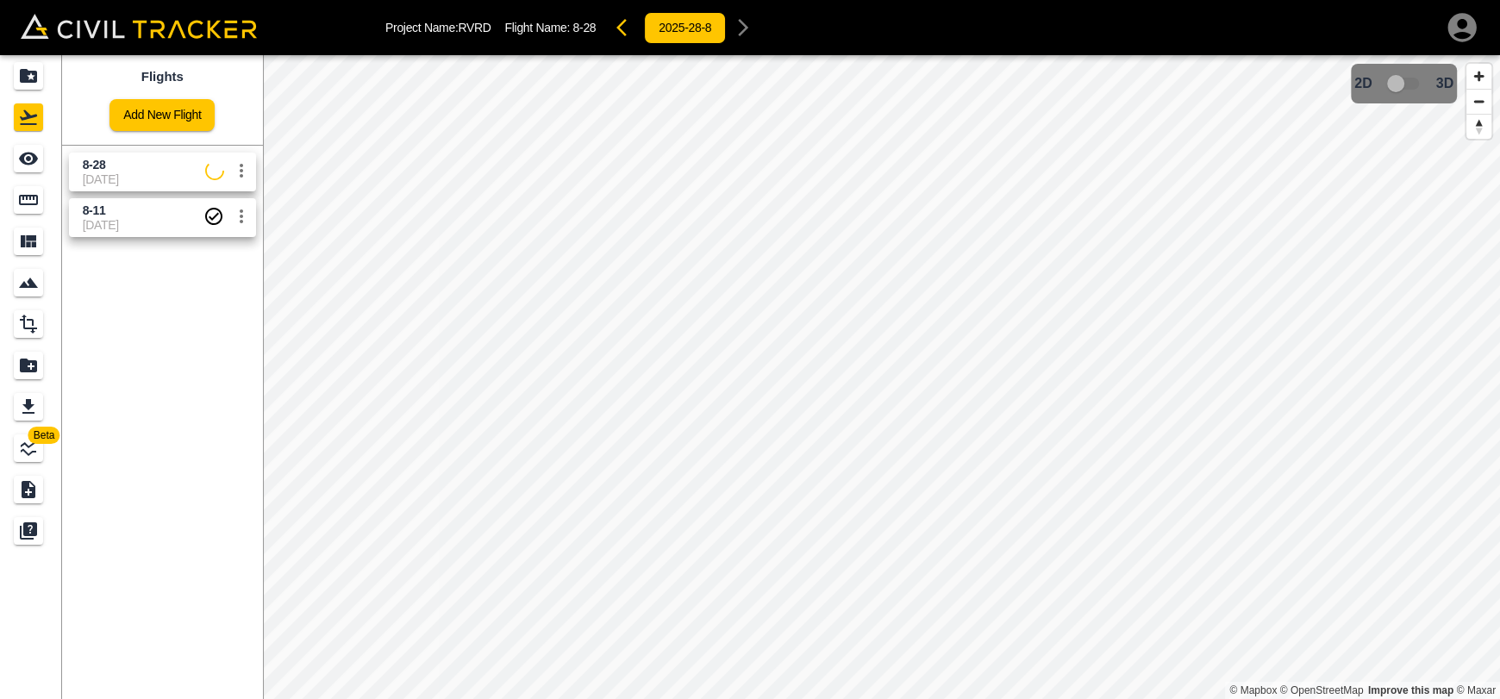
click at [141, 184] on span "[DATE]" at bounding box center [144, 179] width 122 height 14
click at [34, 160] on icon "See" at bounding box center [28, 159] width 19 height 13
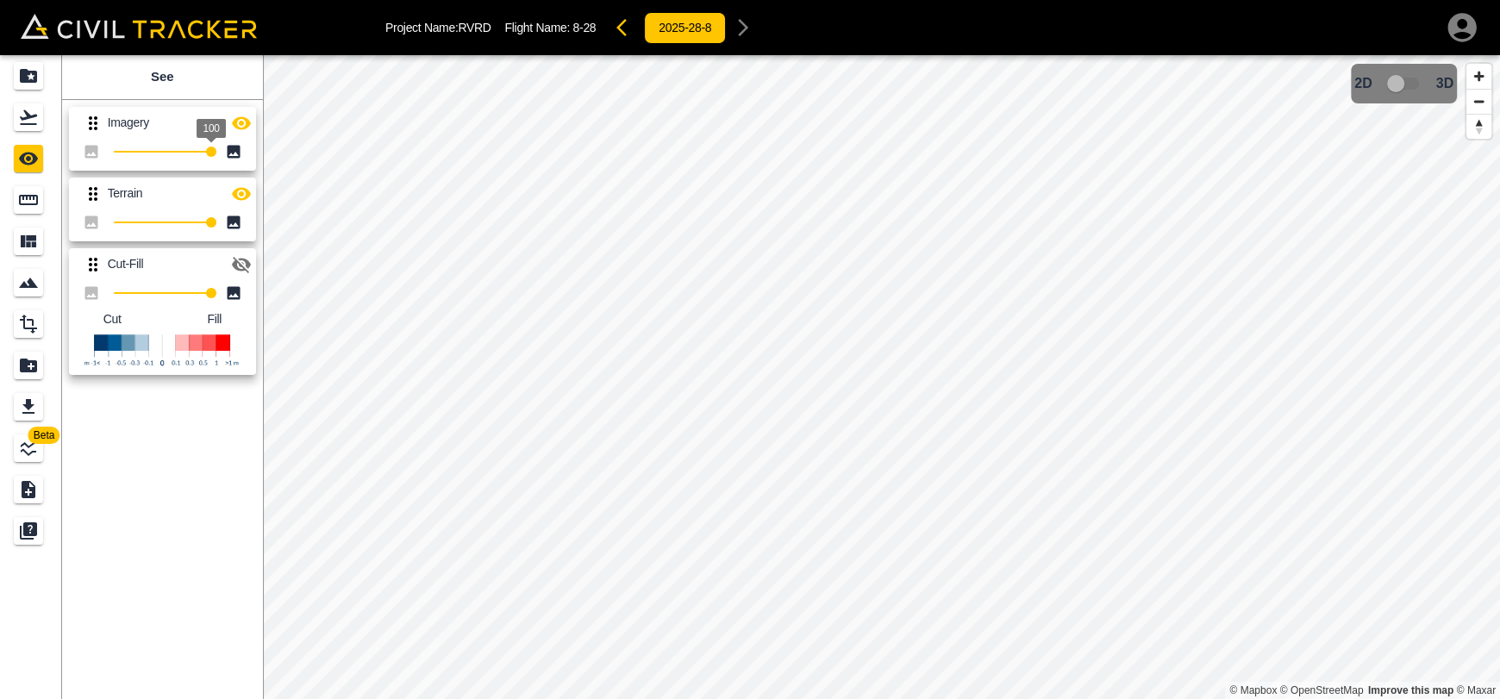
click at [238, 121] on icon "button" at bounding box center [241, 123] width 21 height 21
click at [238, 121] on icon "button" at bounding box center [241, 124] width 19 height 16
click at [252, 194] on button "button" at bounding box center [241, 194] width 34 height 34
click at [256, 119] on div "Imagery 100 Terrain 100 Cut-Fill 100 Cut Fill" at bounding box center [159, 238] width 208 height 290
click at [237, 122] on icon "button" at bounding box center [241, 123] width 21 height 21
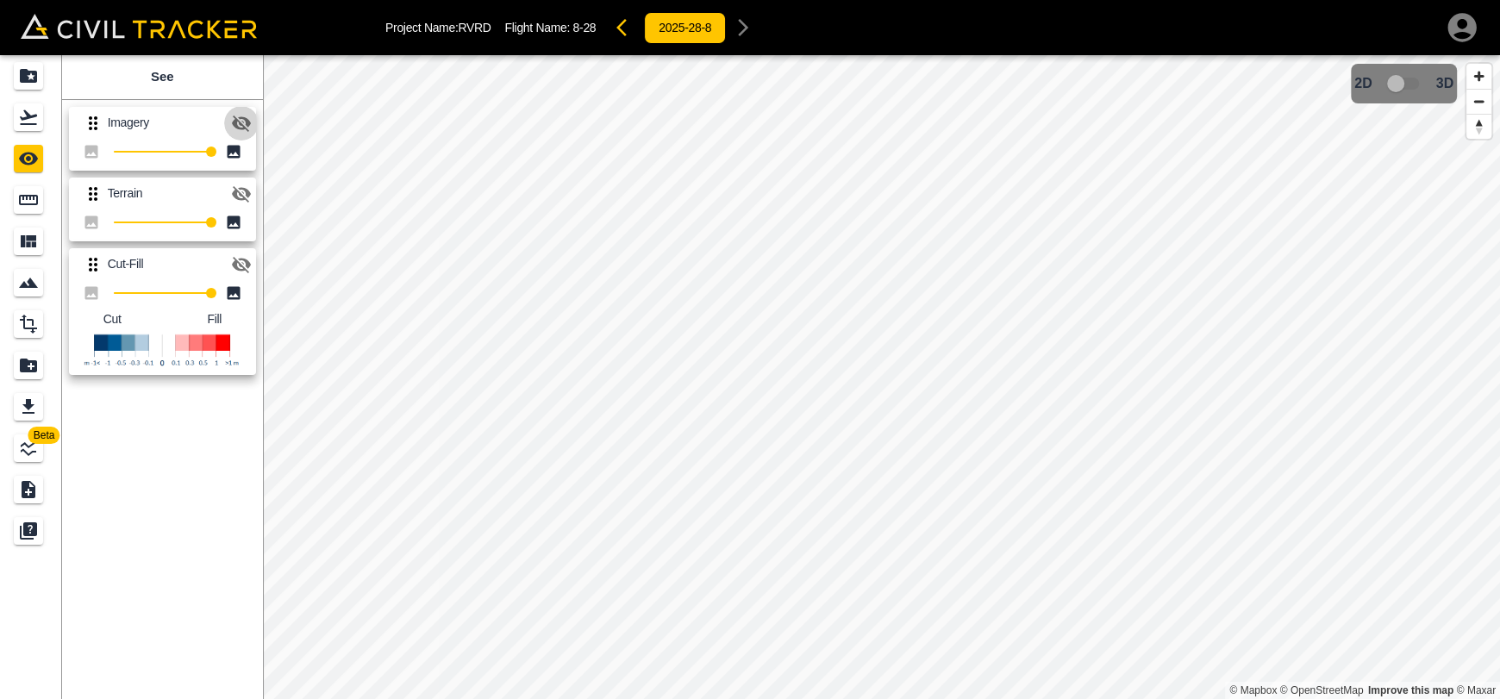
click at [241, 120] on icon "button" at bounding box center [241, 124] width 19 height 16
click at [238, 193] on icon "button" at bounding box center [241, 194] width 21 height 21
click at [241, 123] on icon "button" at bounding box center [241, 122] width 19 height 13
click at [41, 122] on div "Flights" at bounding box center [28, 117] width 29 height 28
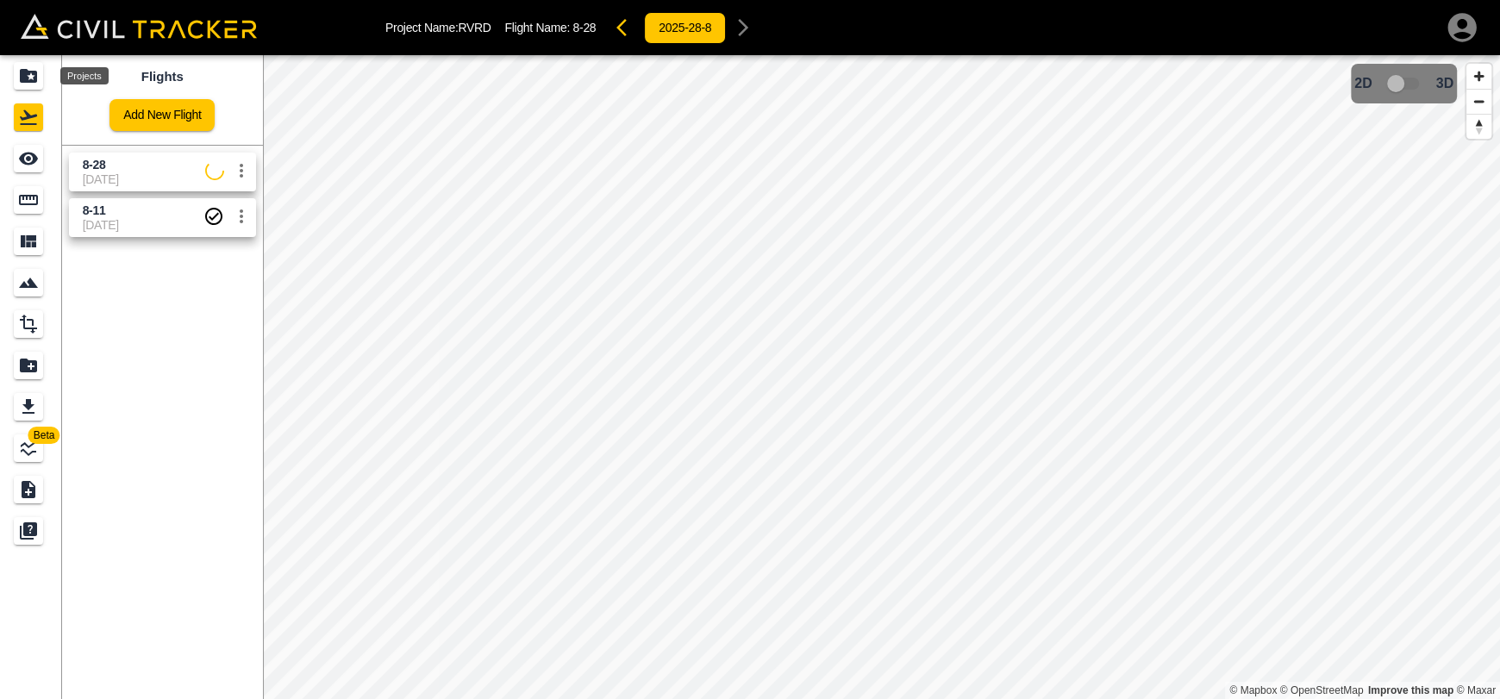
click at [33, 88] on div "Projects" at bounding box center [28, 76] width 29 height 28
